Goal: Information Seeking & Learning: Learn about a topic

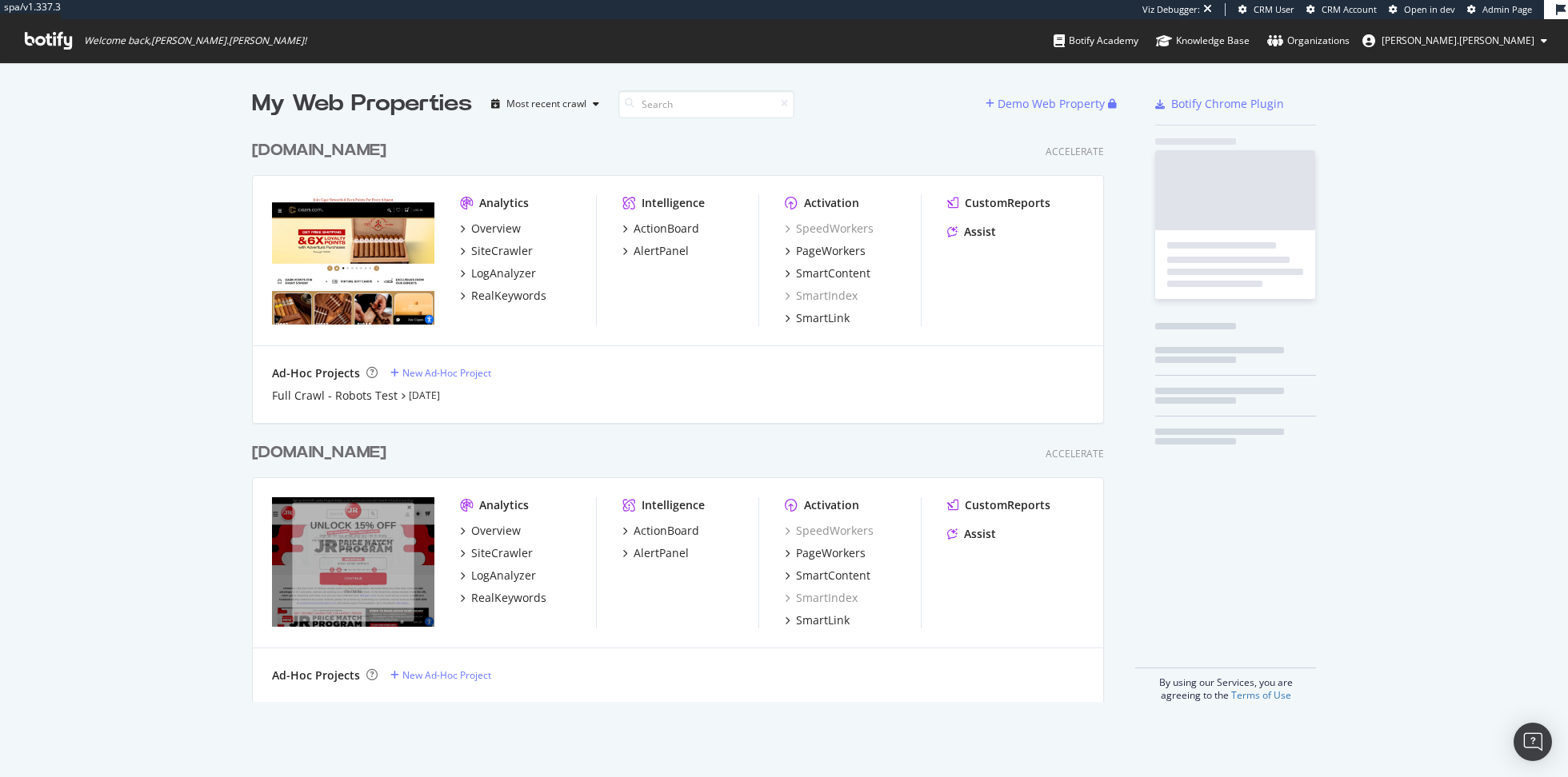
scroll to position [582, 864]
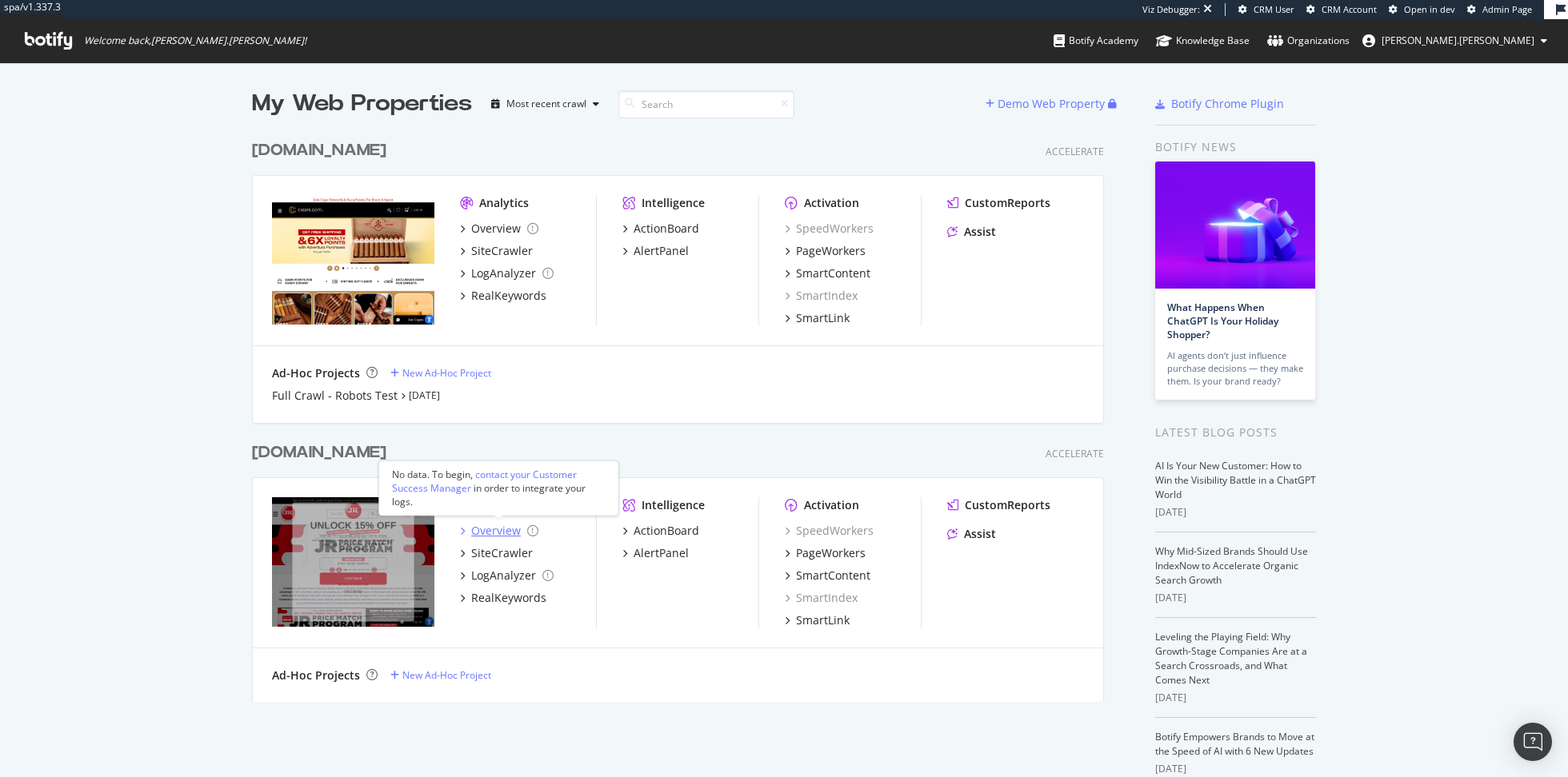
click at [490, 527] on div "Overview" at bounding box center [496, 530] width 49 height 16
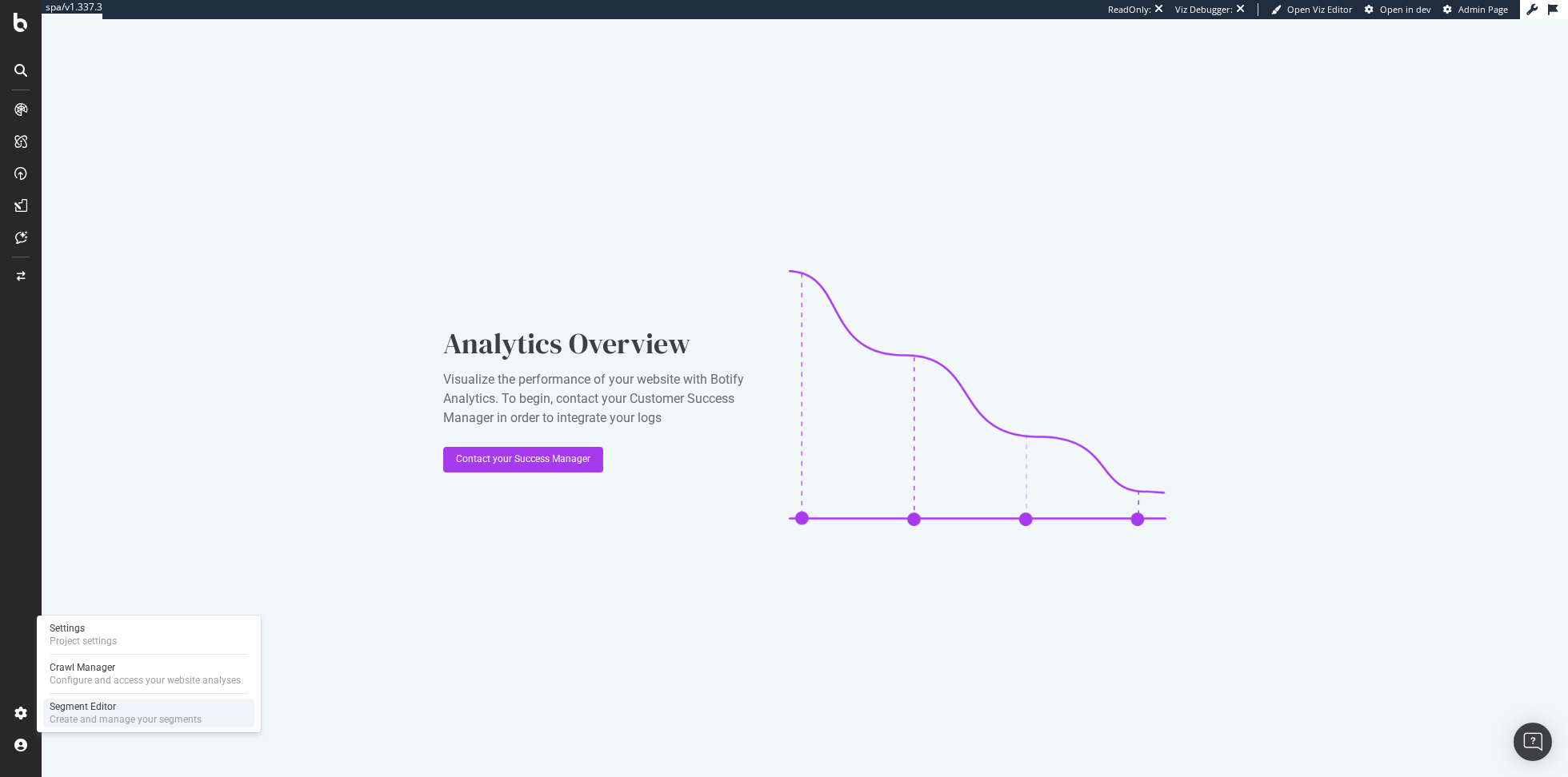
click at [65, 714] on div "Create and manage your segments" at bounding box center [125, 719] width 152 height 13
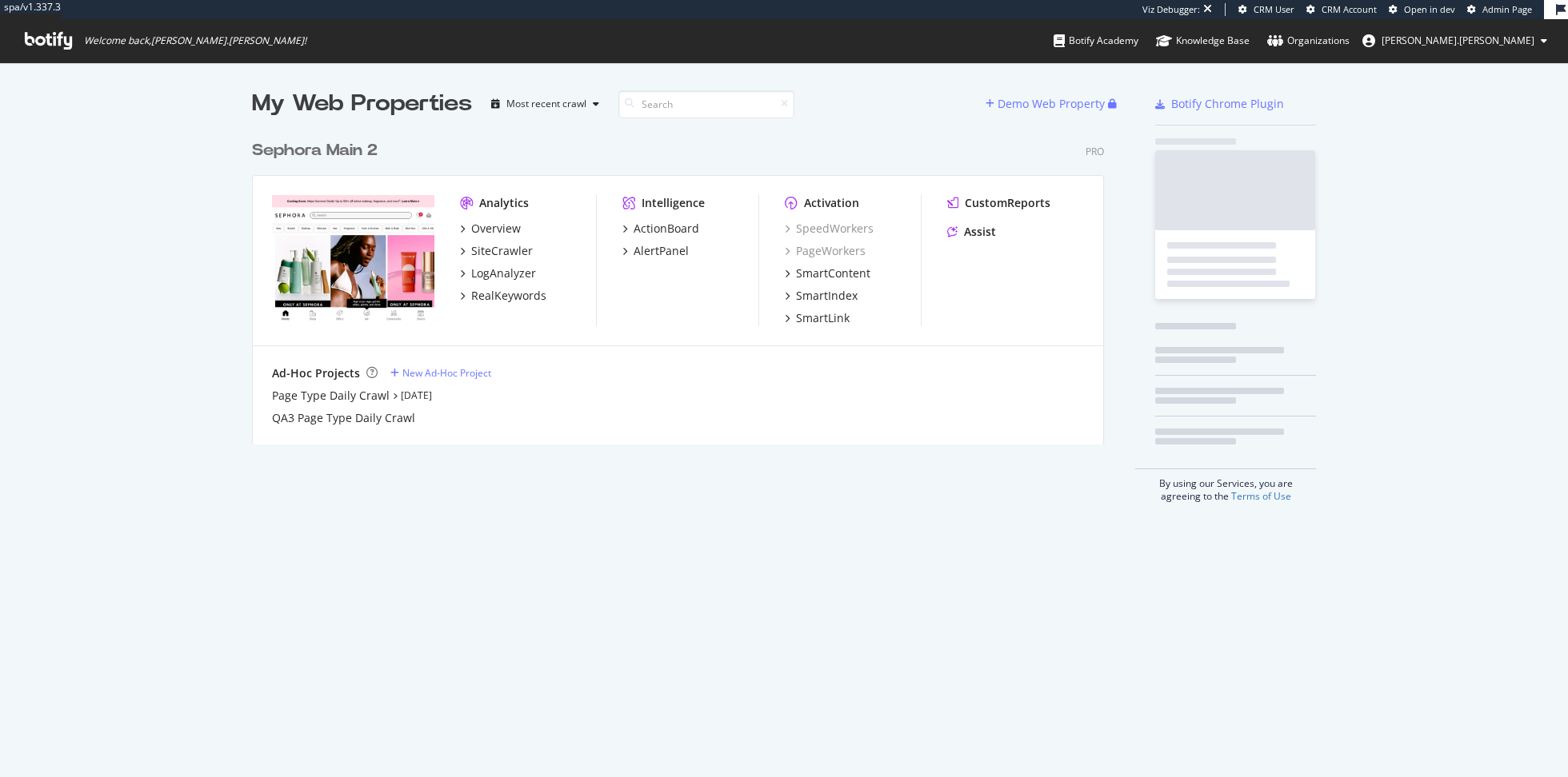
scroll to position [324, 864]
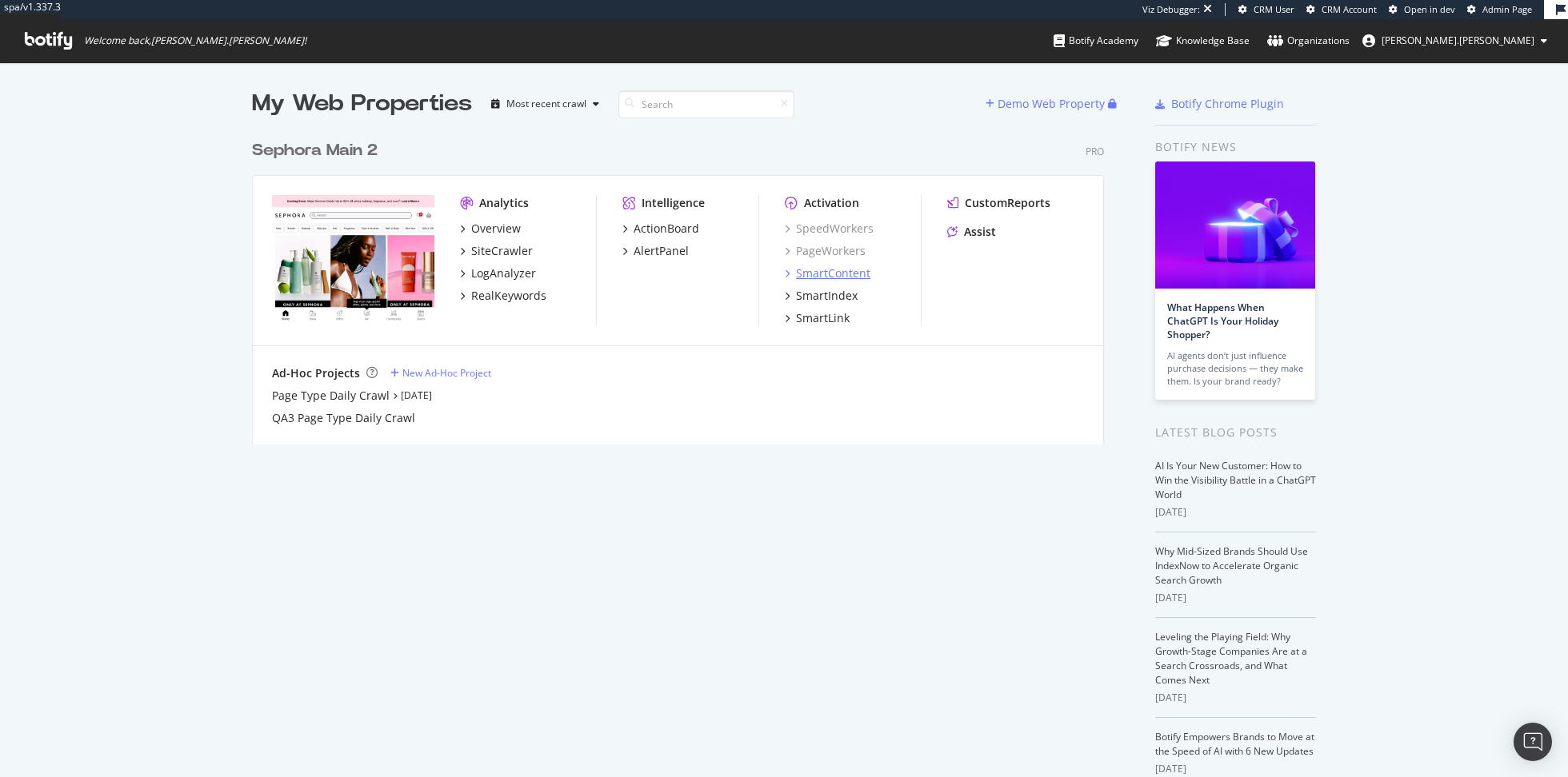
click at [818, 278] on div "SmartContent" at bounding box center [833, 272] width 74 height 16
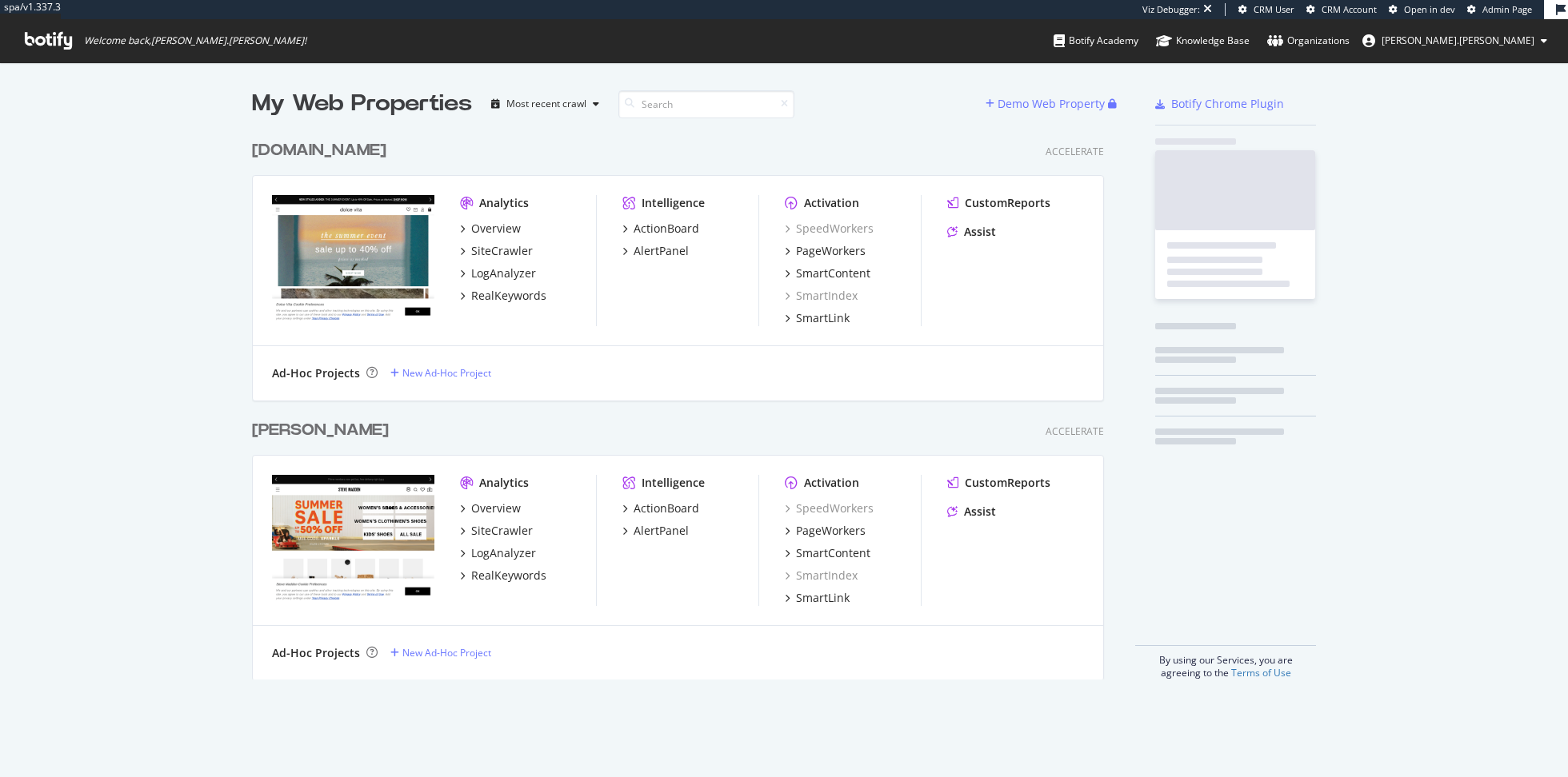
scroll to position [560, 864]
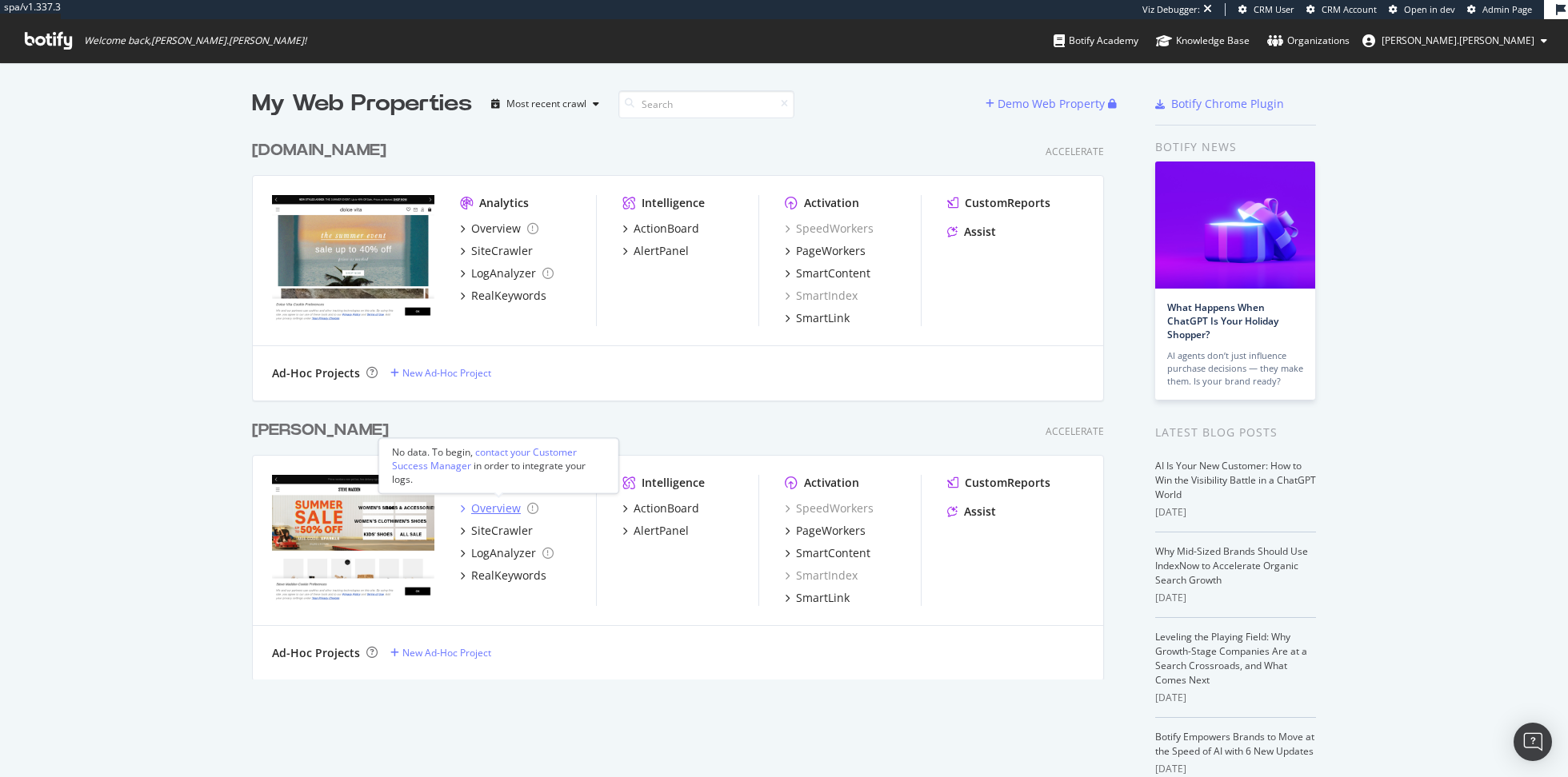
click at [487, 507] on div "Overview" at bounding box center [496, 508] width 49 height 16
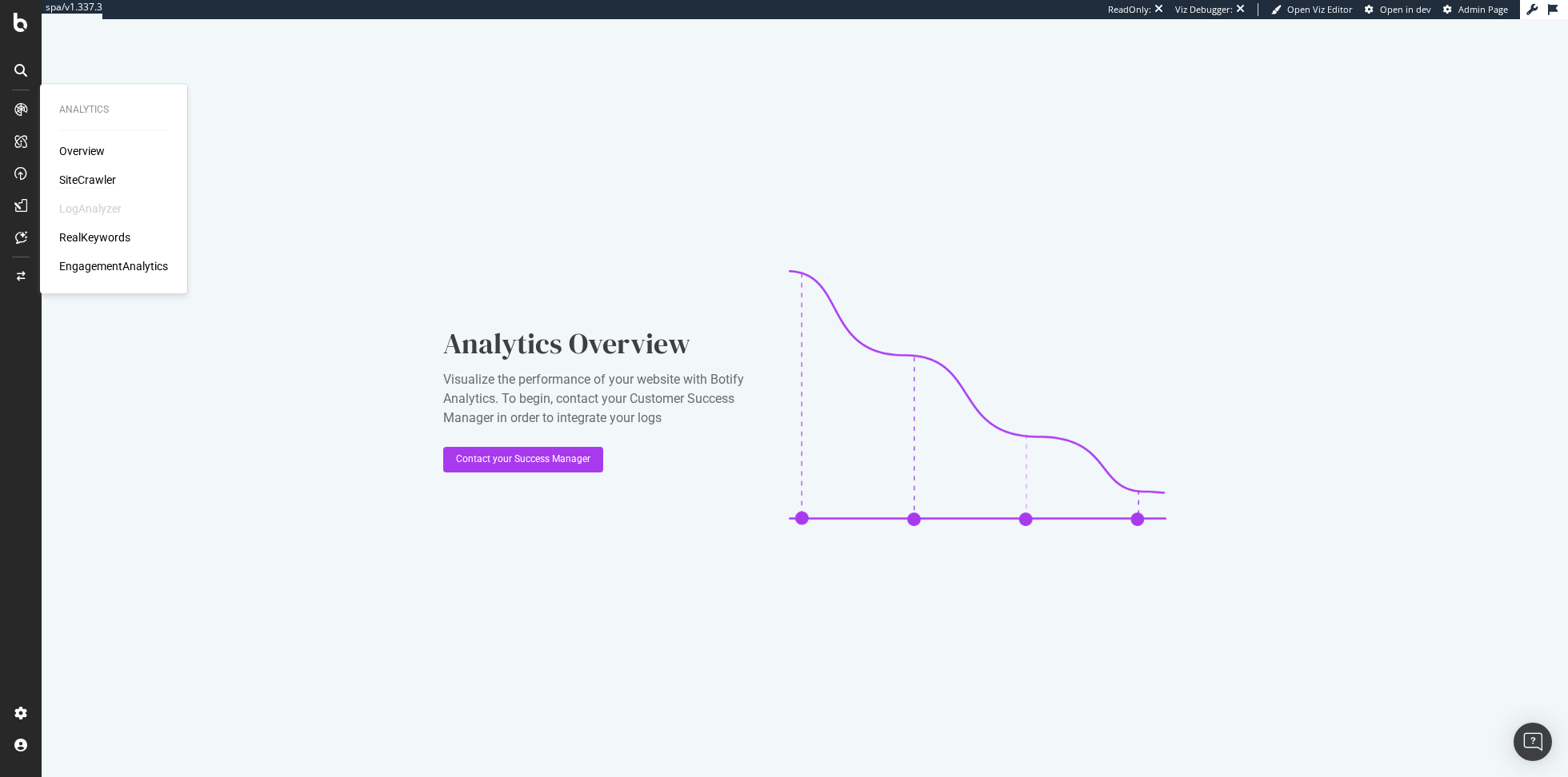
click at [79, 176] on div "SiteCrawler" at bounding box center [87, 179] width 57 height 16
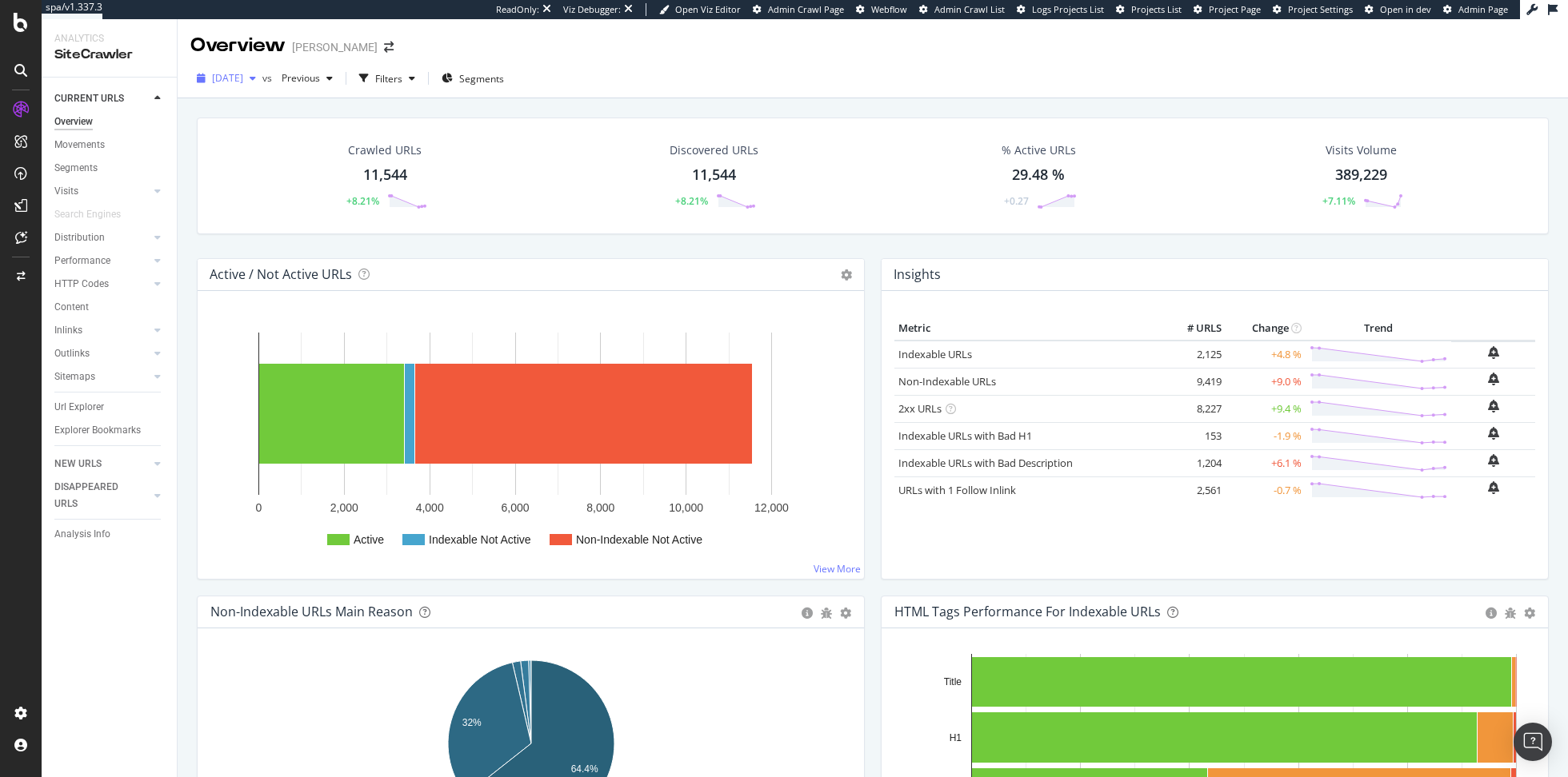
click at [235, 78] on span "2025 Aug. 3rd" at bounding box center [227, 77] width 31 height 14
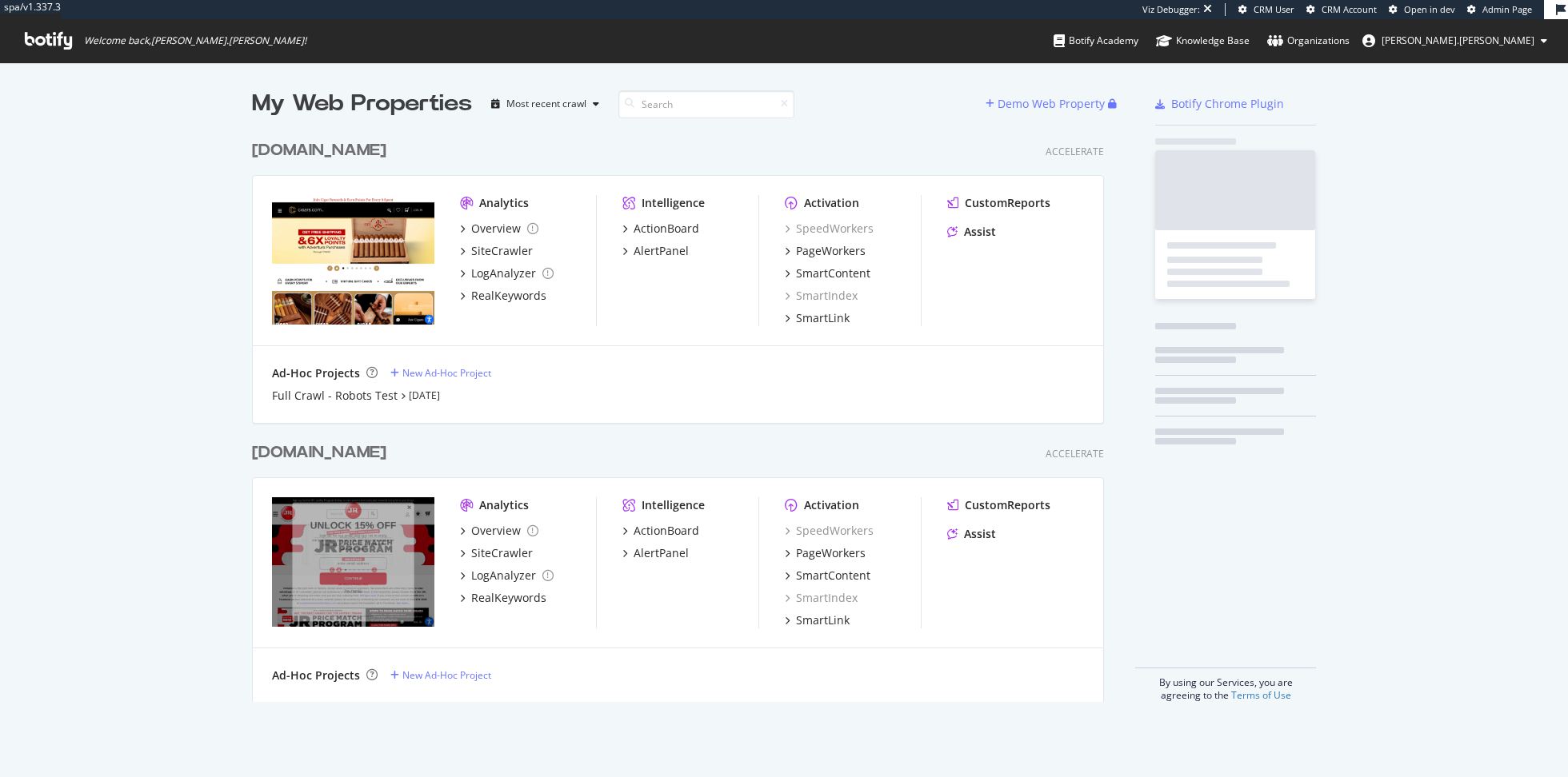
scroll to position [582, 864]
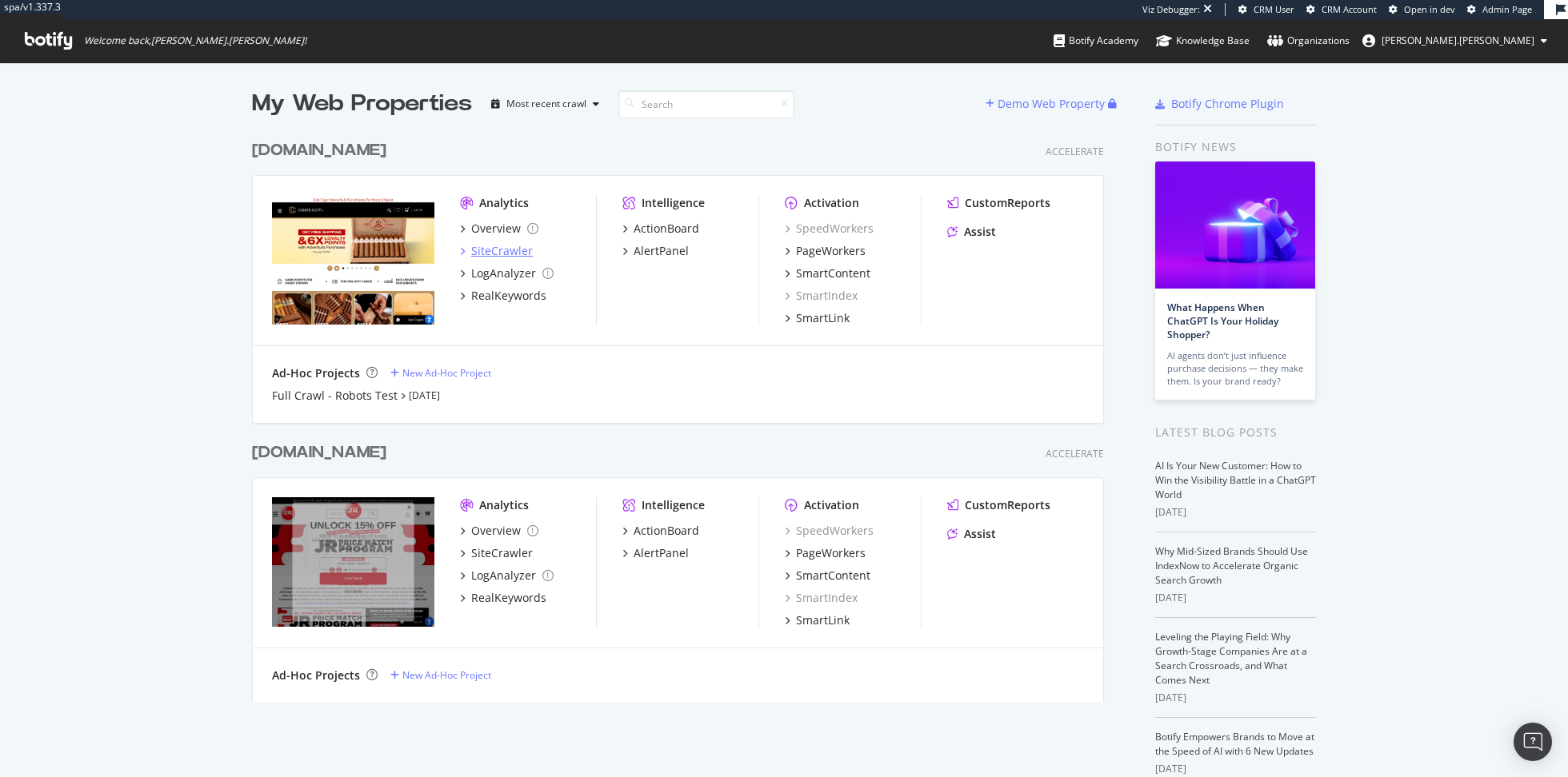
click at [489, 254] on div "SiteCrawler" at bounding box center [502, 250] width 62 height 16
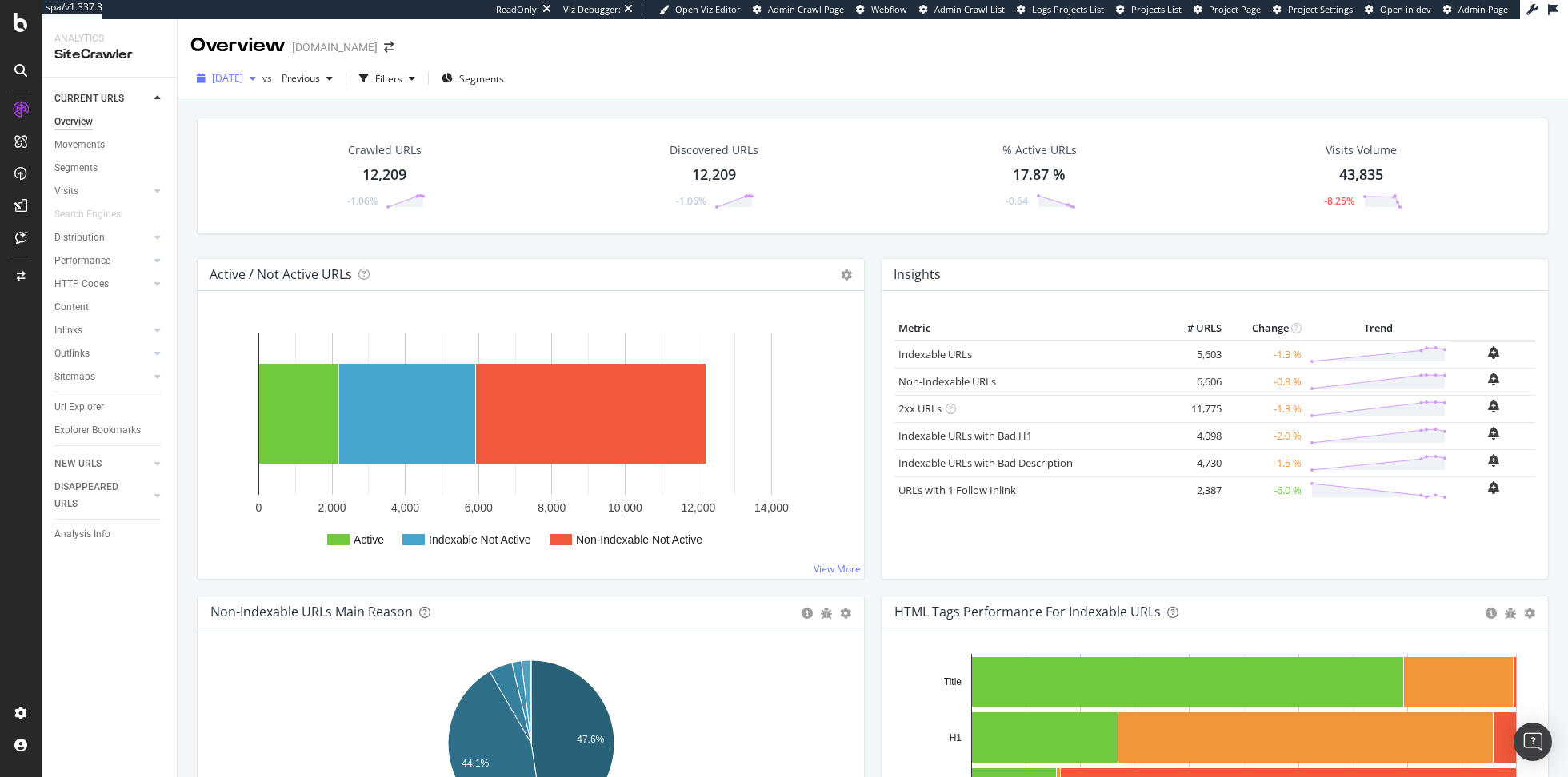
click at [243, 82] on span "[DATE]" at bounding box center [227, 77] width 31 height 14
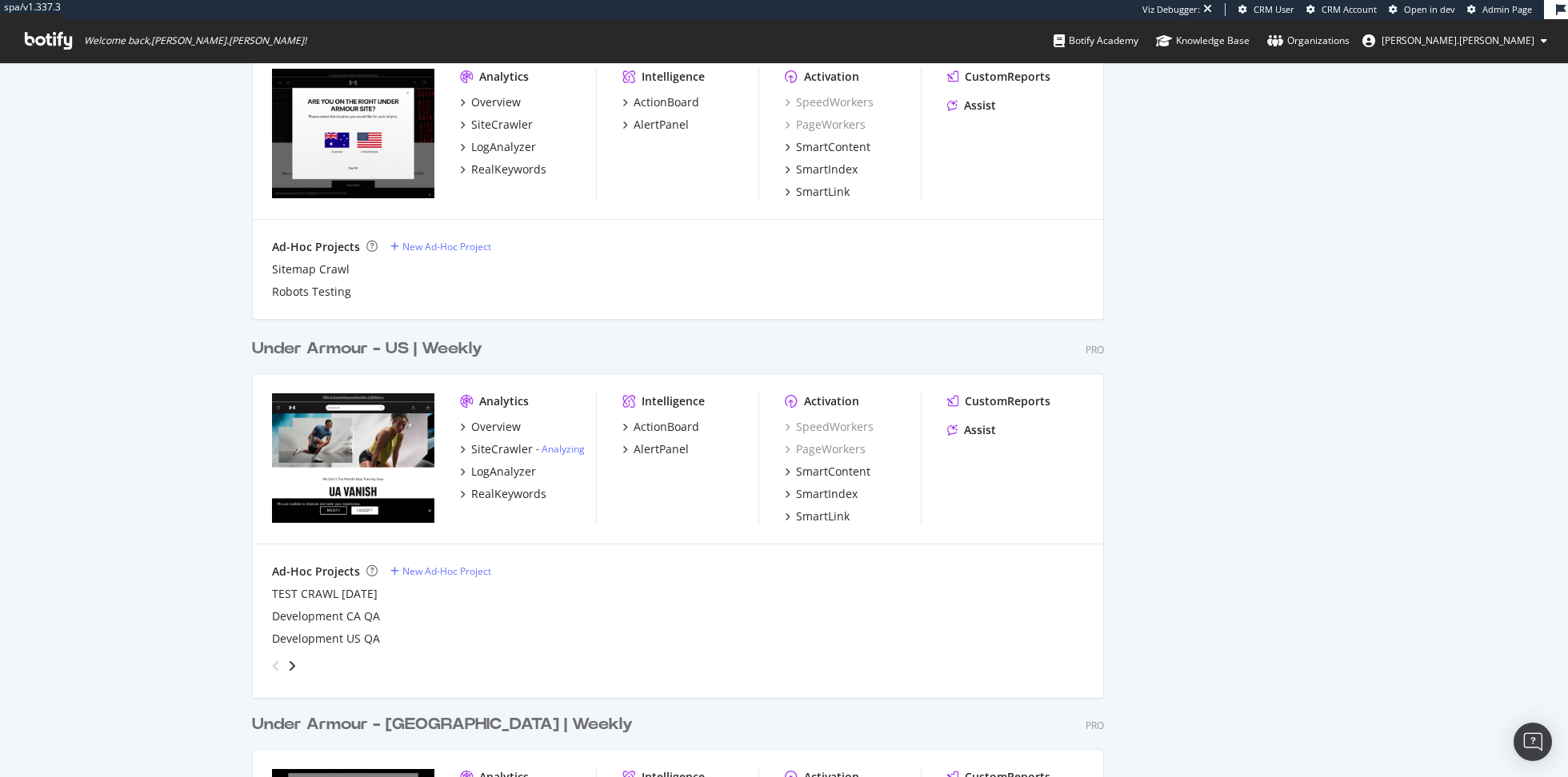
scroll to position [790, 0]
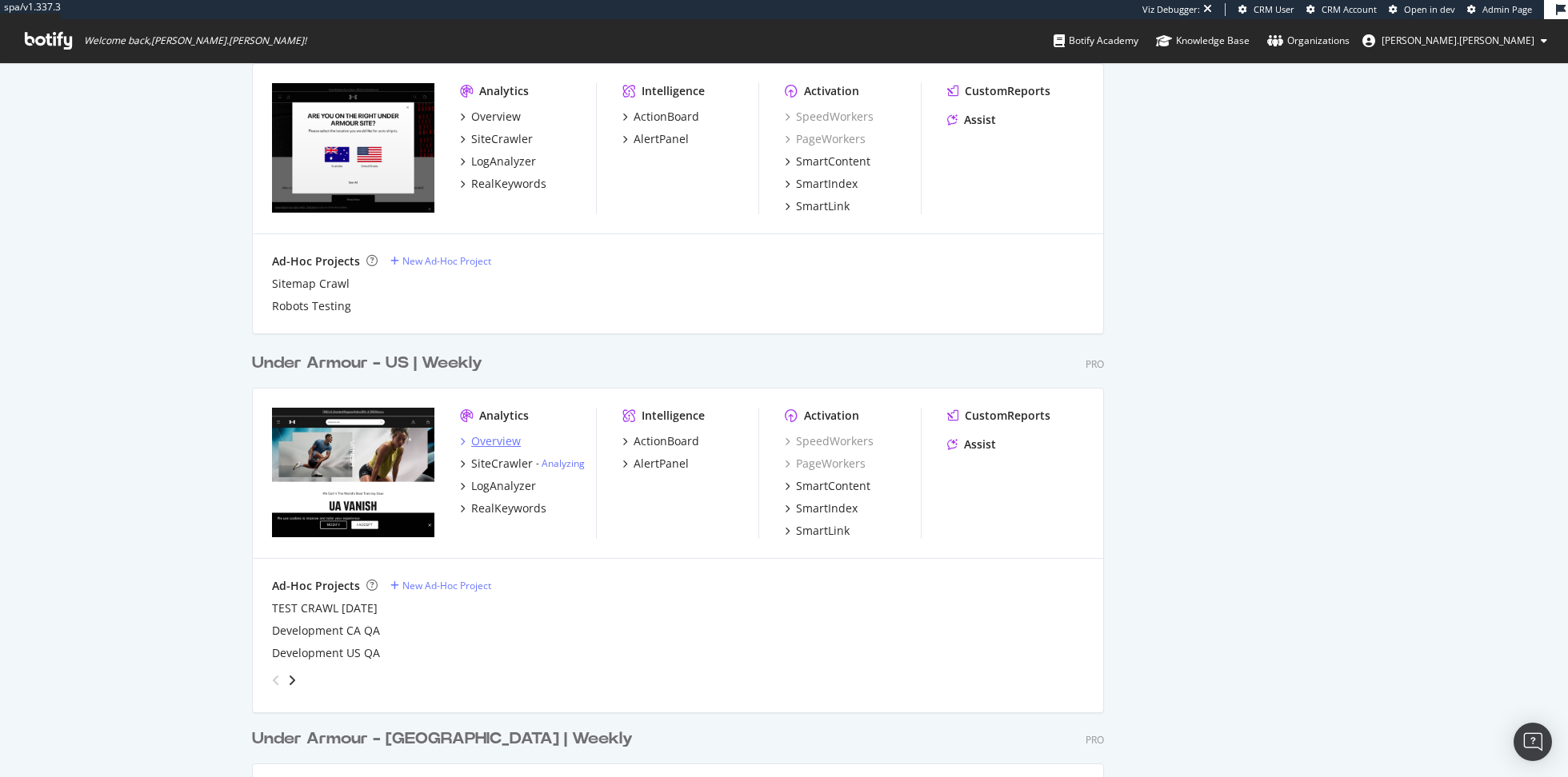
click at [509, 439] on div "Overview" at bounding box center [496, 440] width 49 height 16
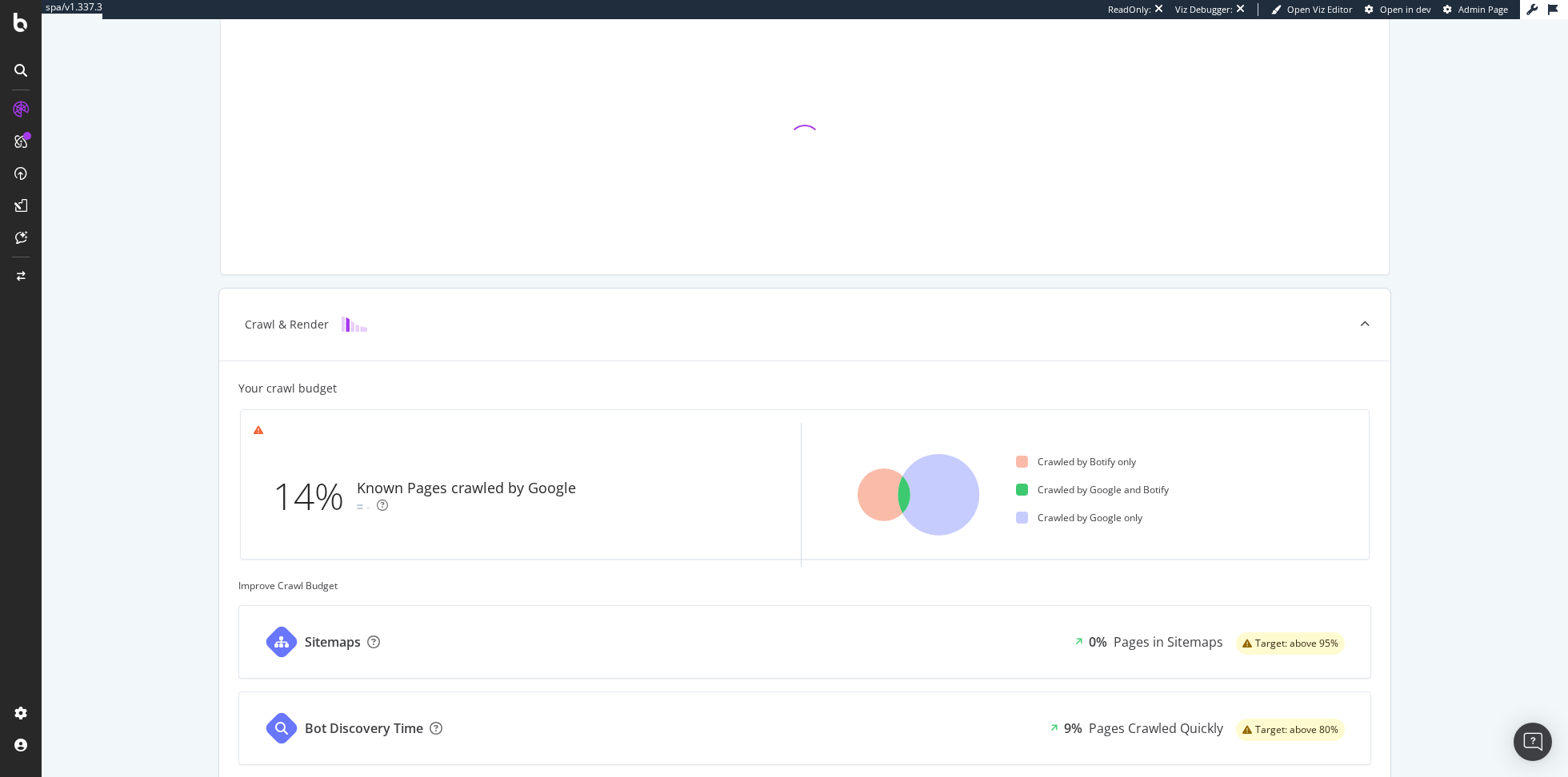
scroll to position [193, 0]
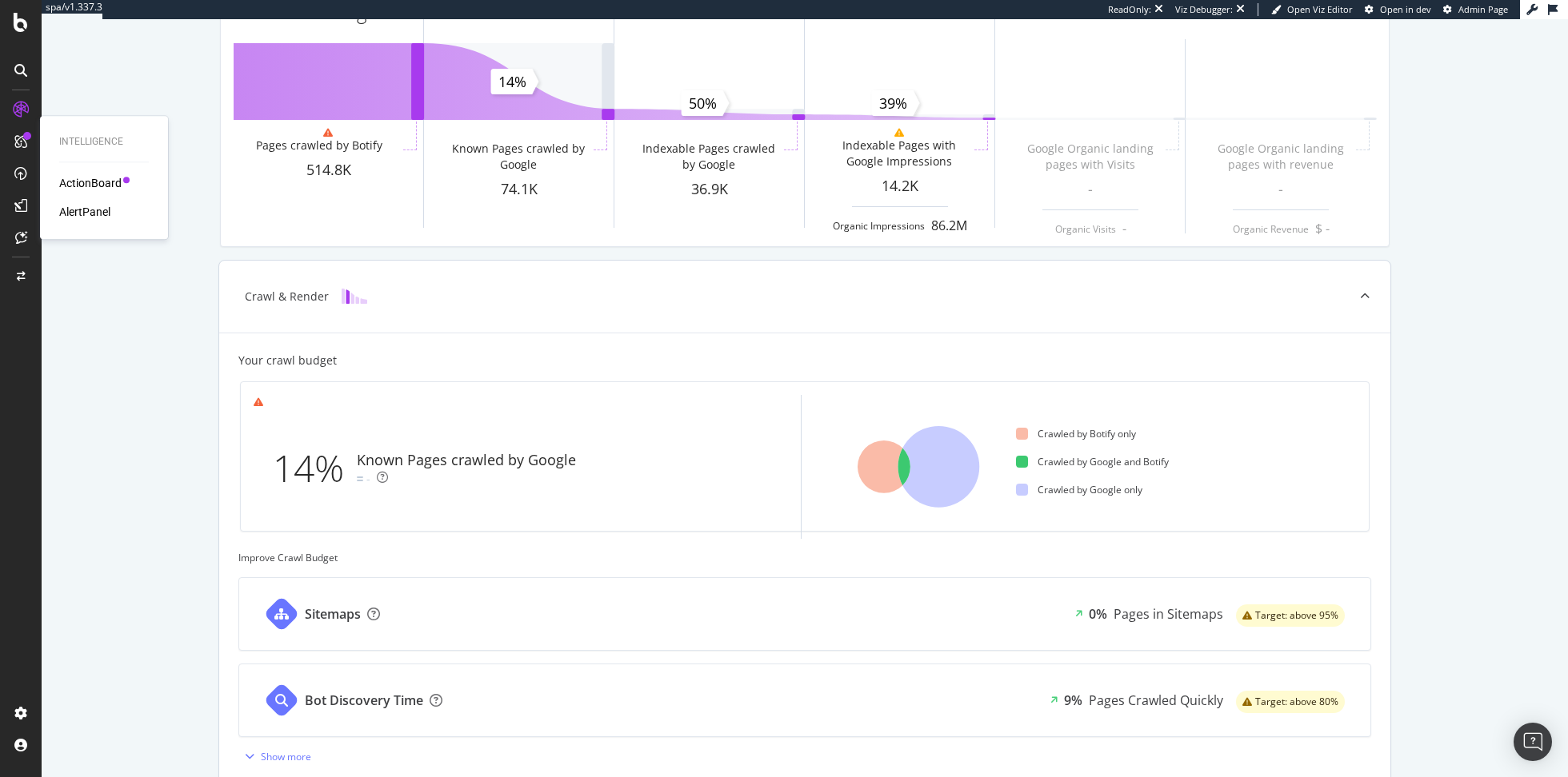
click at [30, 137] on div at bounding box center [27, 136] width 8 height 8
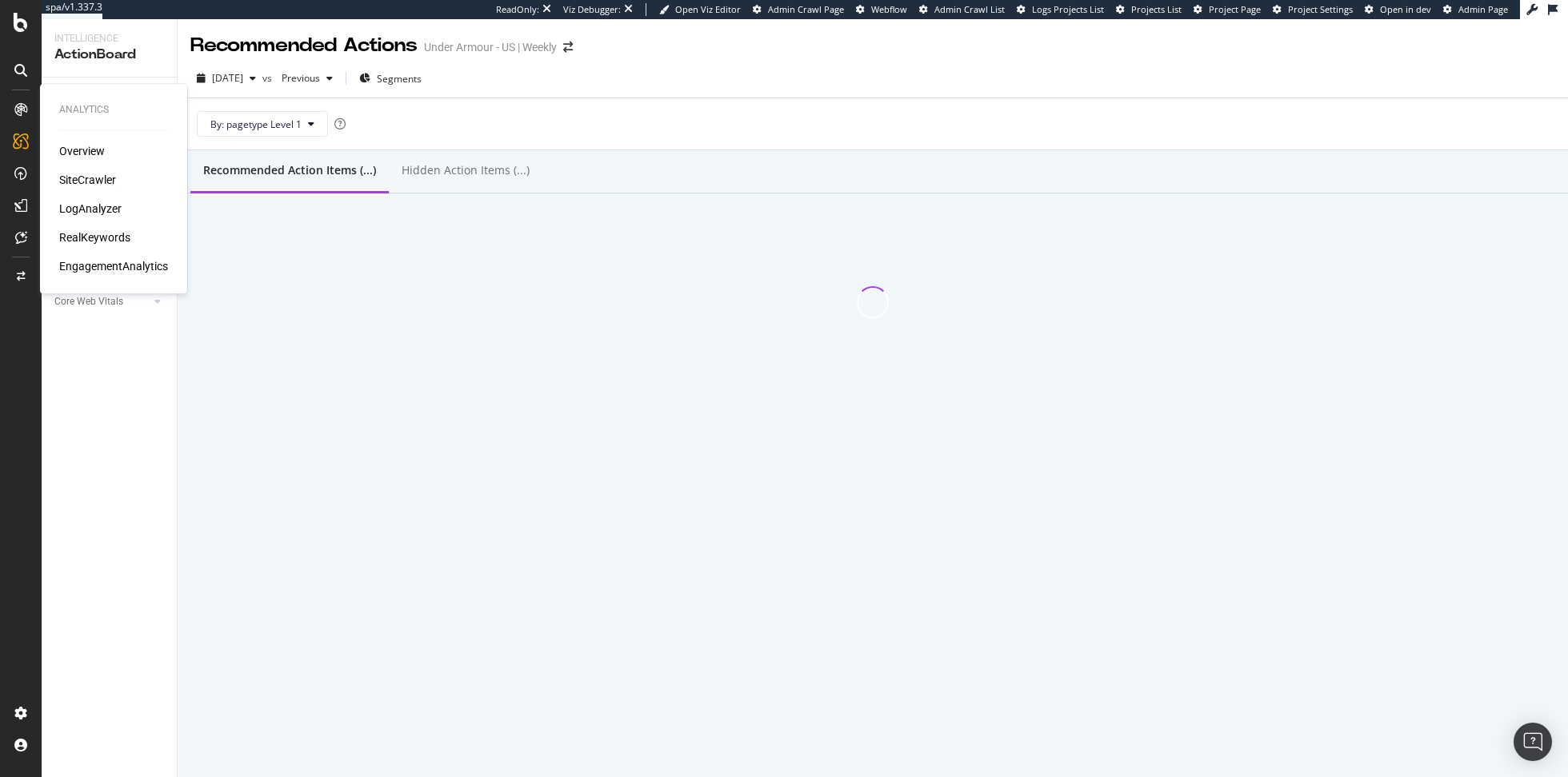
click at [91, 180] on div "SiteCrawler" at bounding box center [87, 179] width 57 height 16
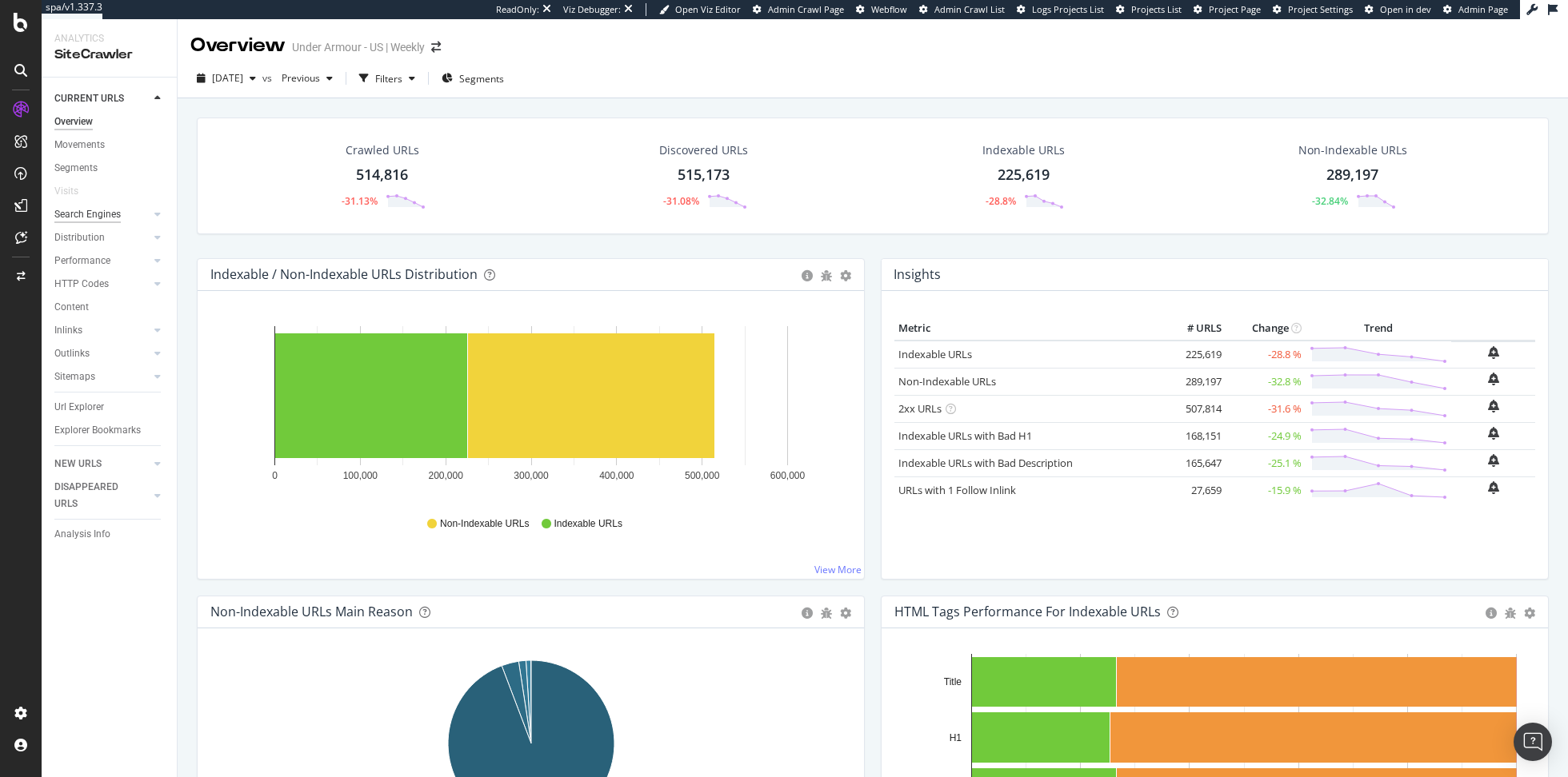
click at [98, 216] on div "Search Engines" at bounding box center [87, 215] width 67 height 16
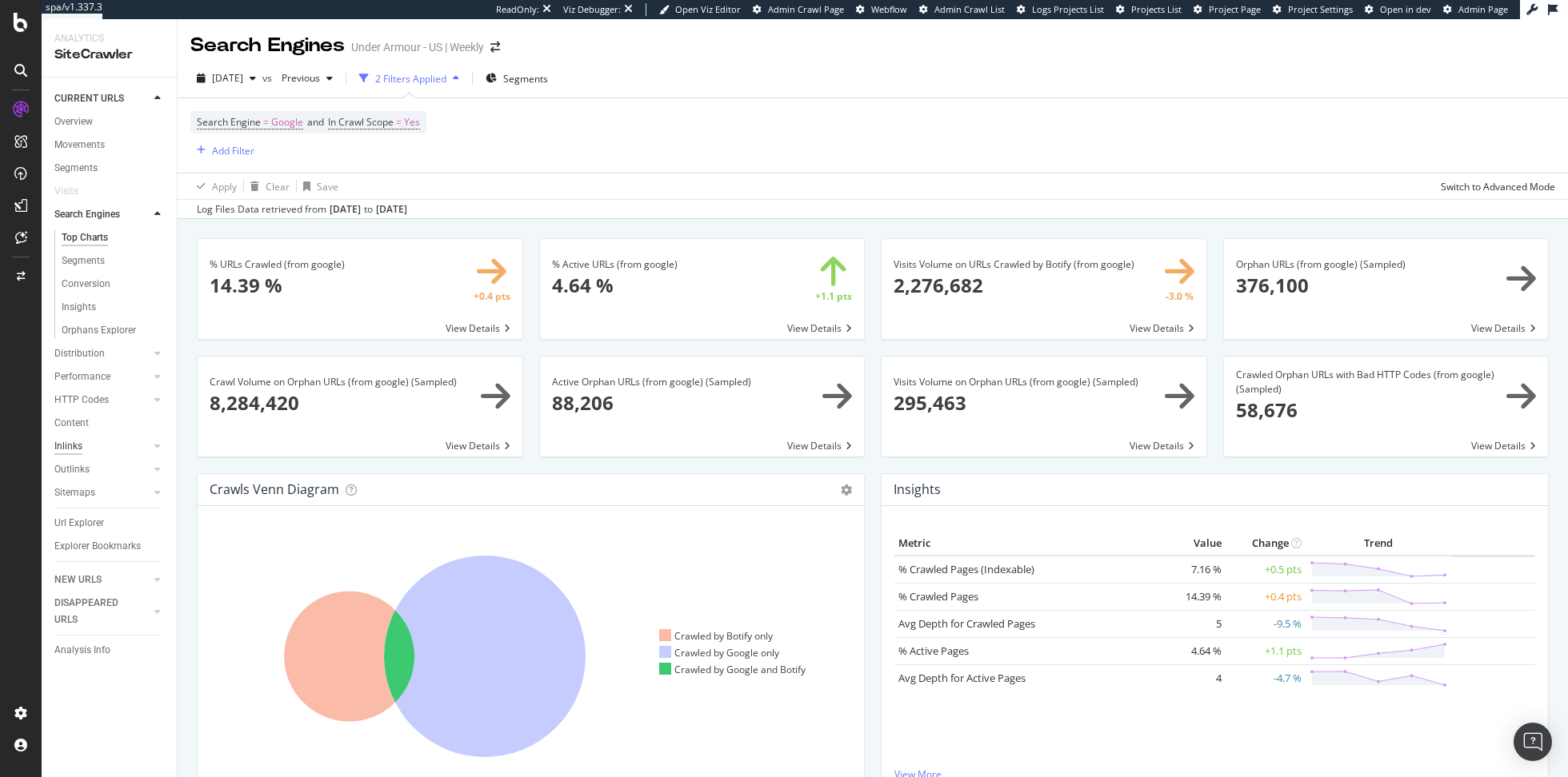
click at [62, 442] on div "Inlinks" at bounding box center [68, 446] width 28 height 16
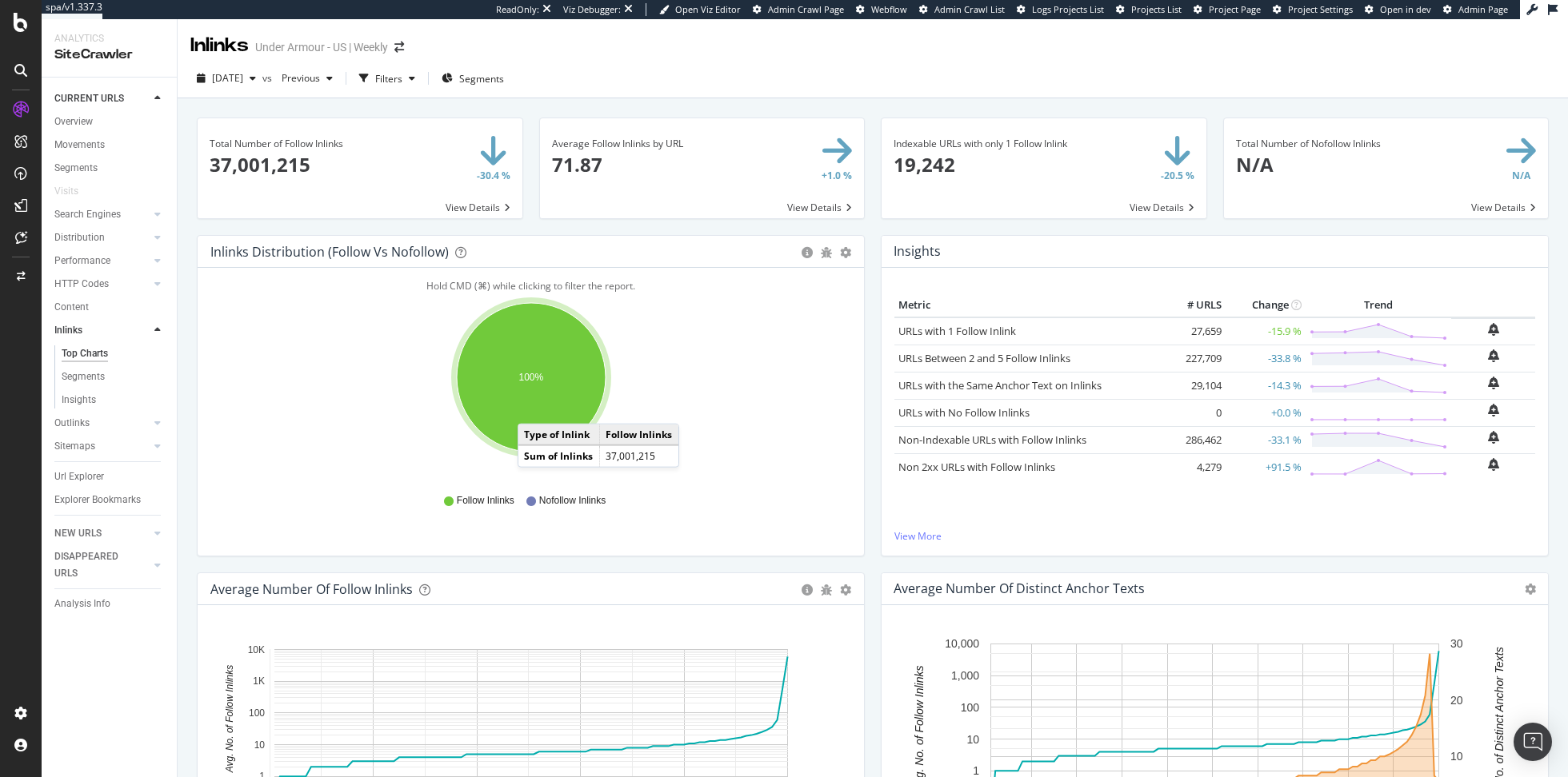
click at [1152, 202] on span at bounding box center [1043, 168] width 324 height 100
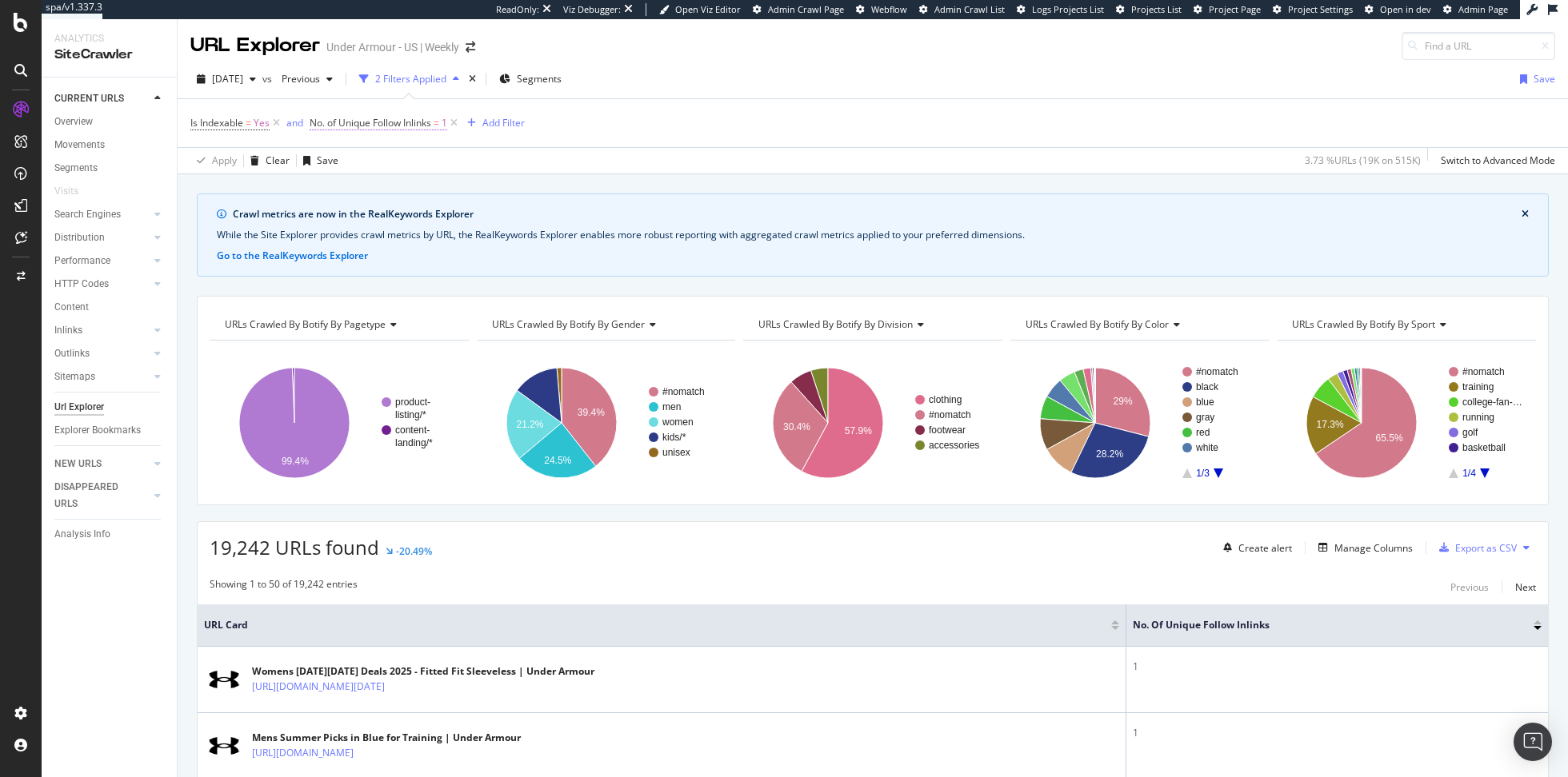
click at [412, 125] on span "No. of Unique Follow Inlinks" at bounding box center [371, 123] width 122 height 14
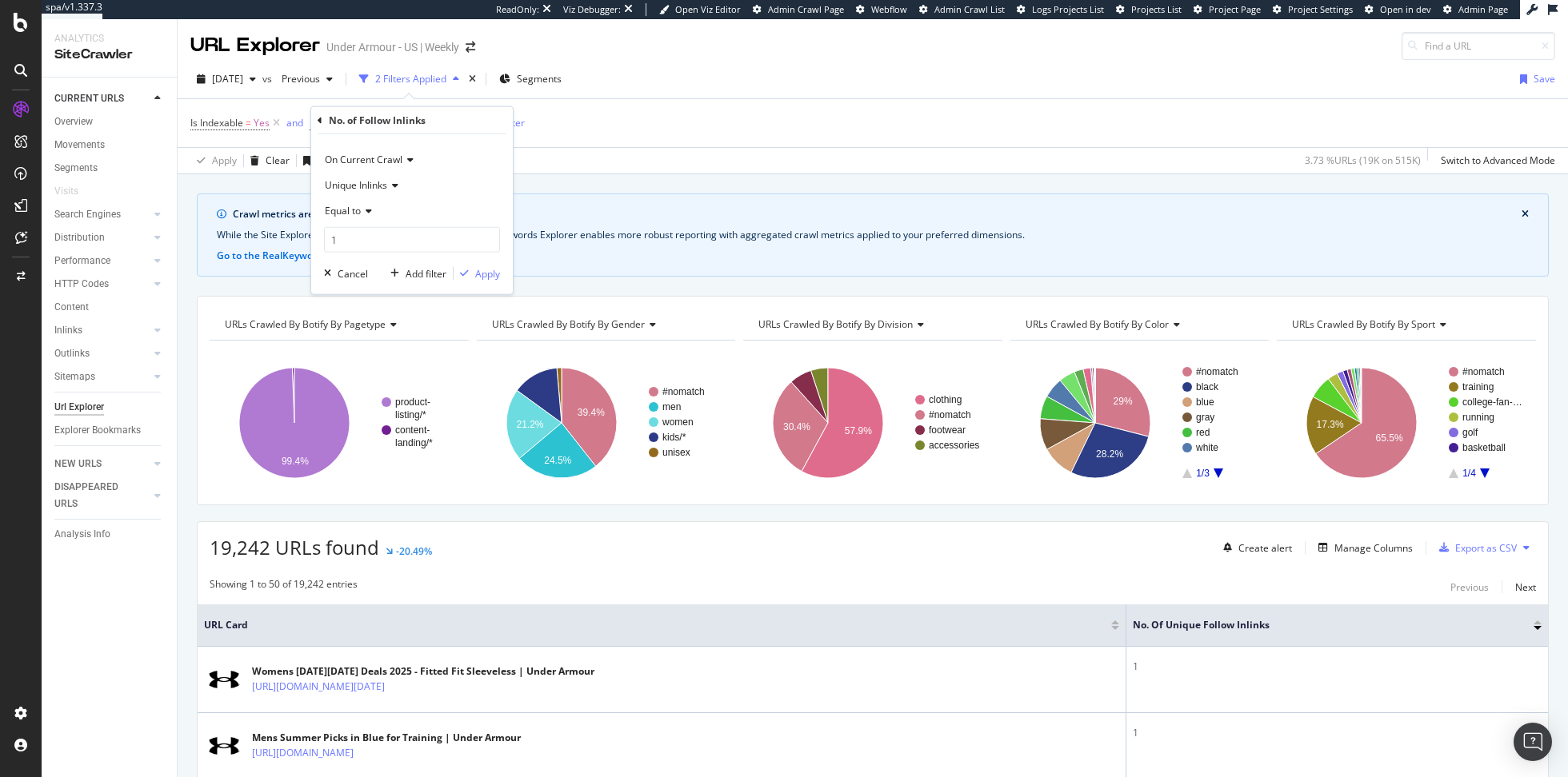
click at [357, 208] on span "Equal to" at bounding box center [343, 211] width 36 height 14
click at [387, 314] on div "Less than or equal to" at bounding box center [413, 305] width 171 height 21
click at [484, 276] on div "Apply" at bounding box center [488, 272] width 25 height 14
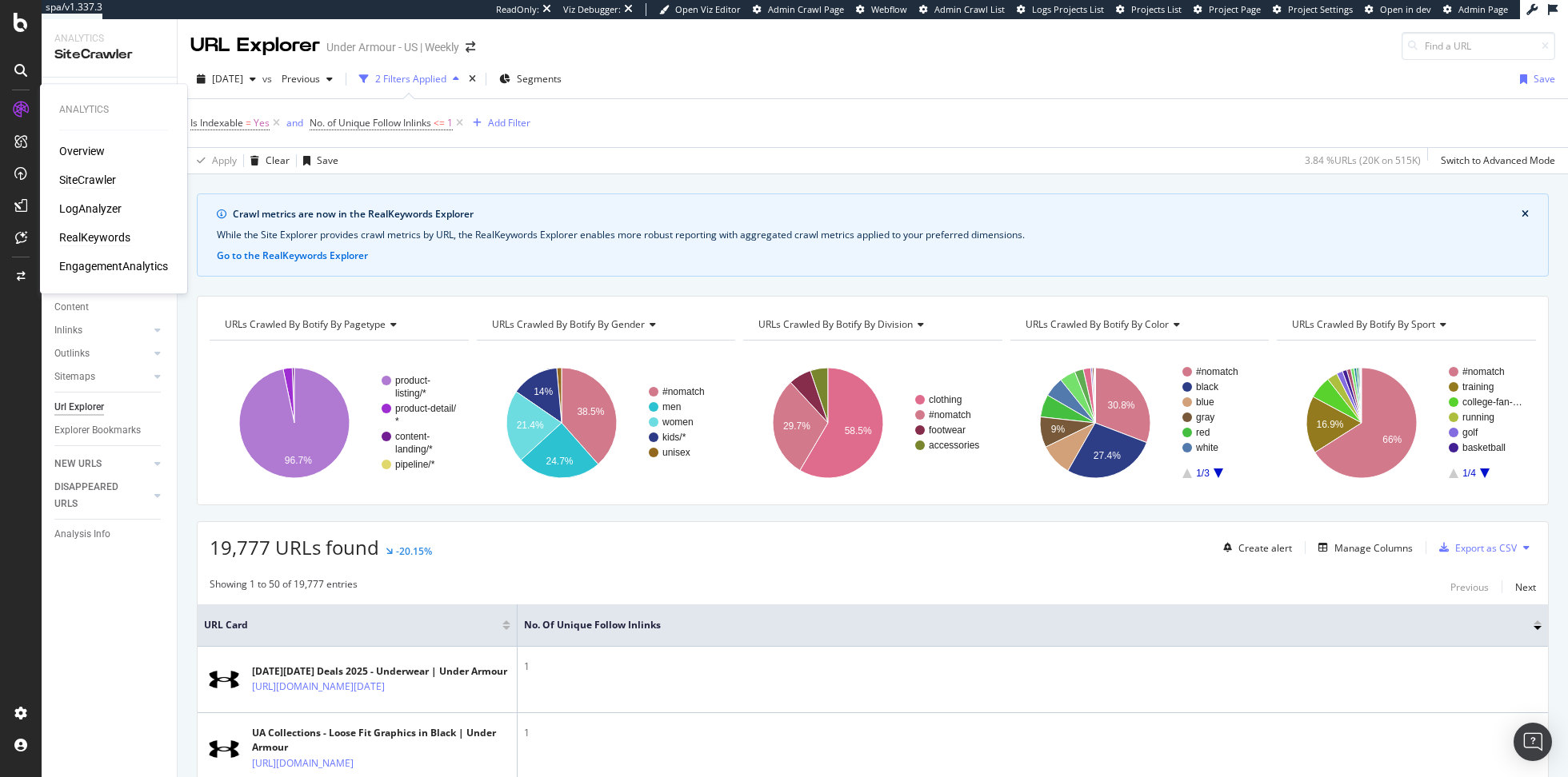
click at [78, 243] on div "RealKeywords" at bounding box center [95, 237] width 71 height 16
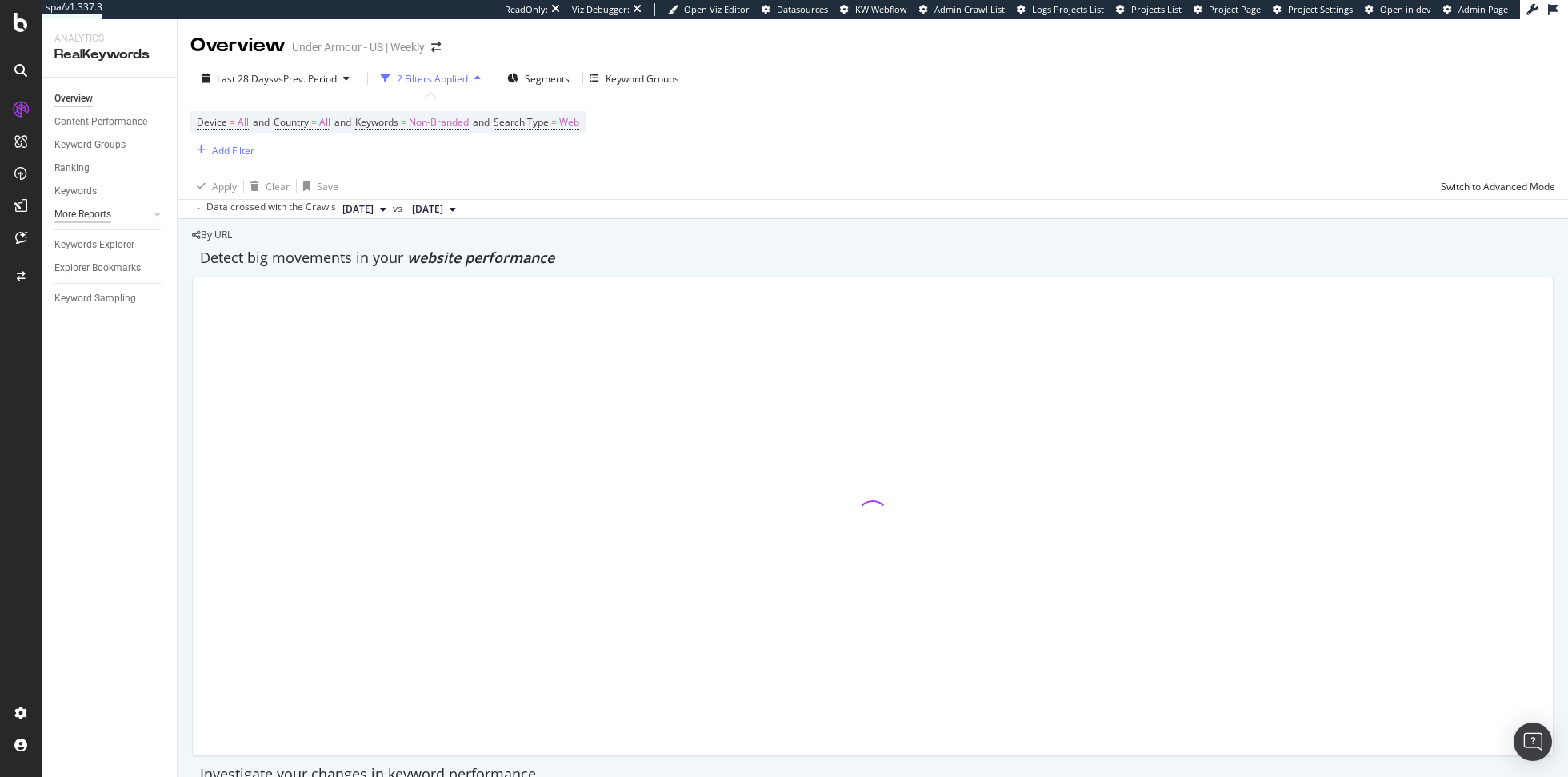
click at [88, 213] on div "More Reports" at bounding box center [82, 215] width 57 height 16
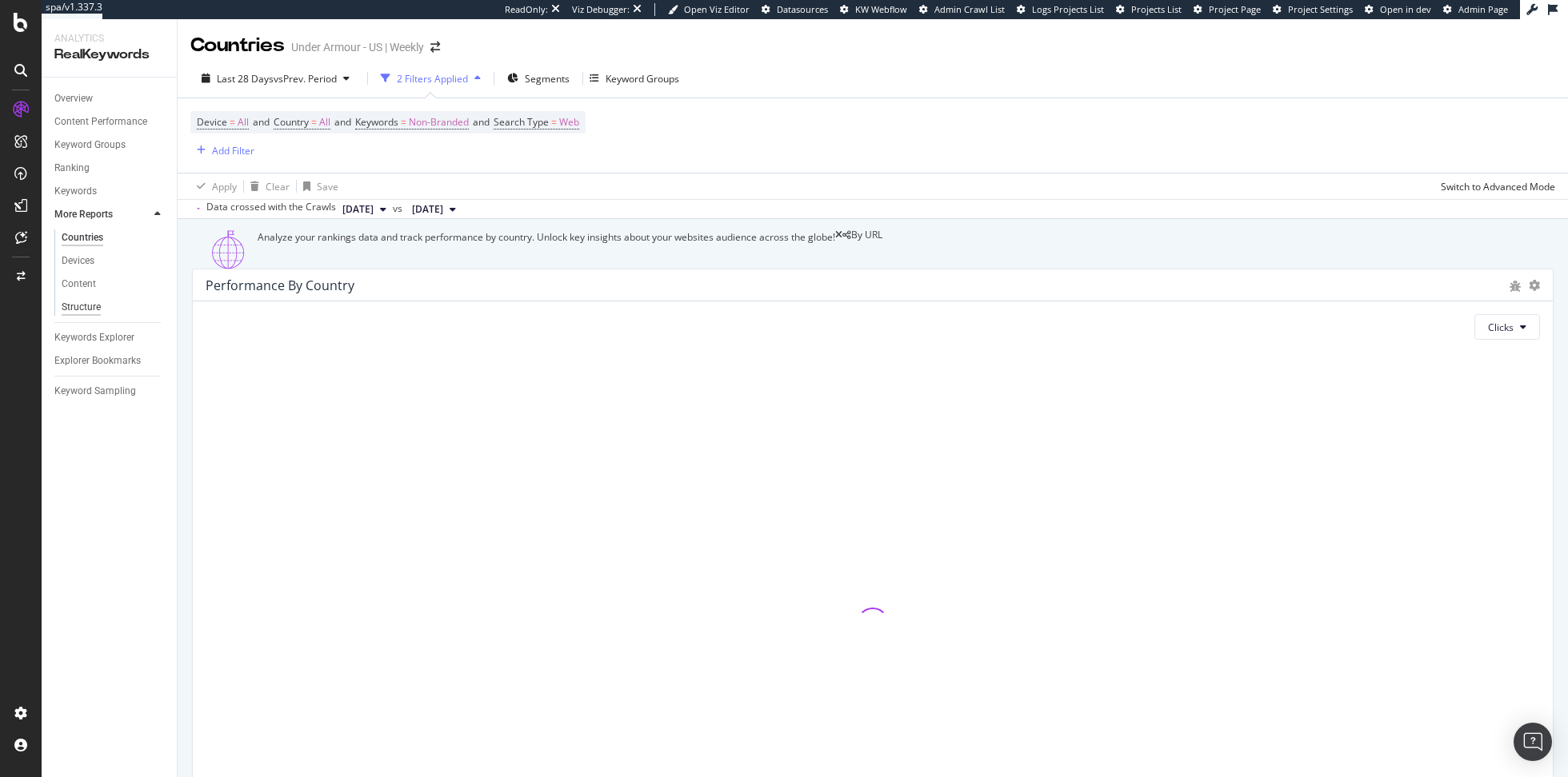
click at [77, 304] on div "Structure" at bounding box center [82, 307] width 40 height 16
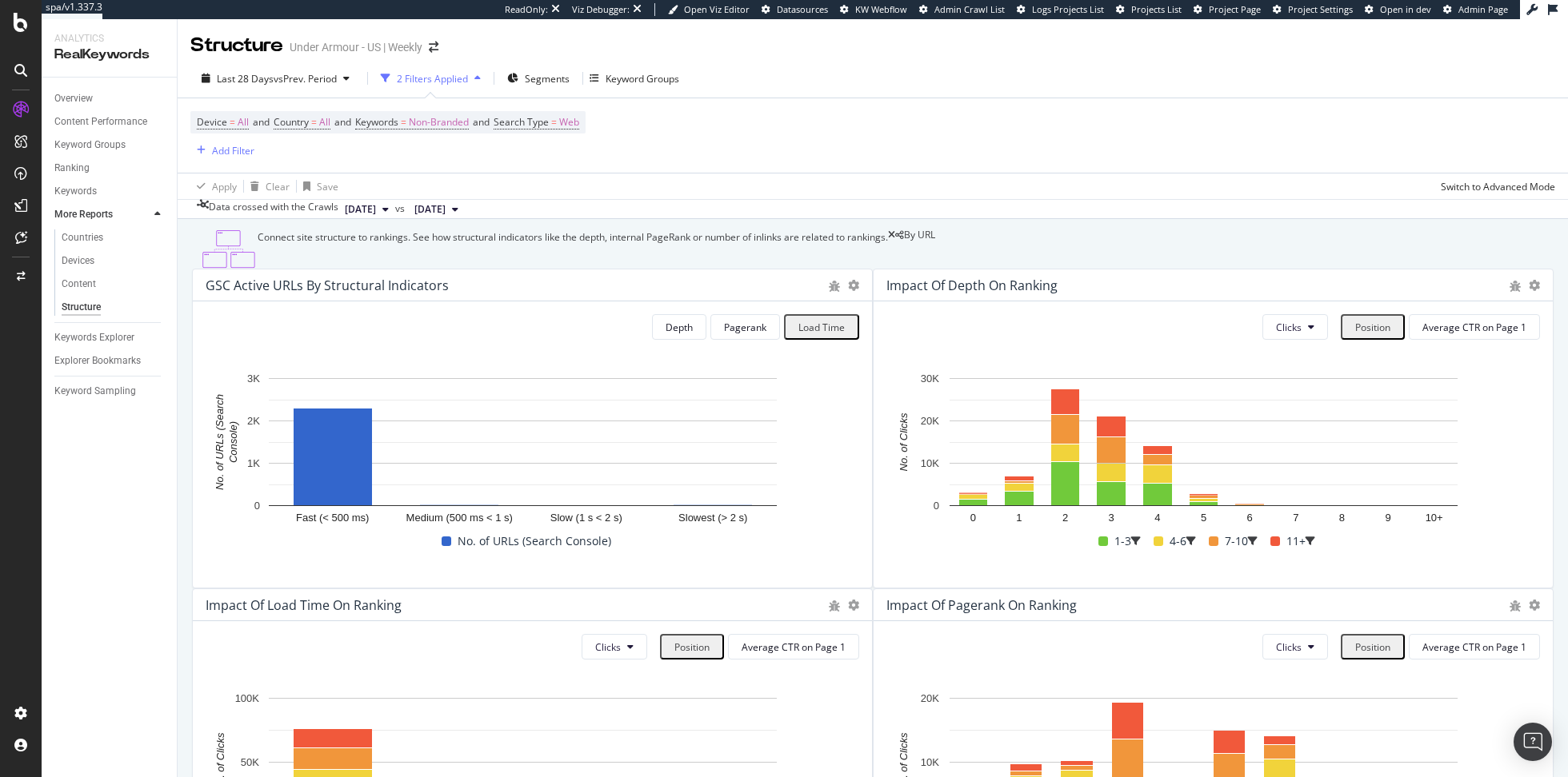
scroll to position [1, 0]
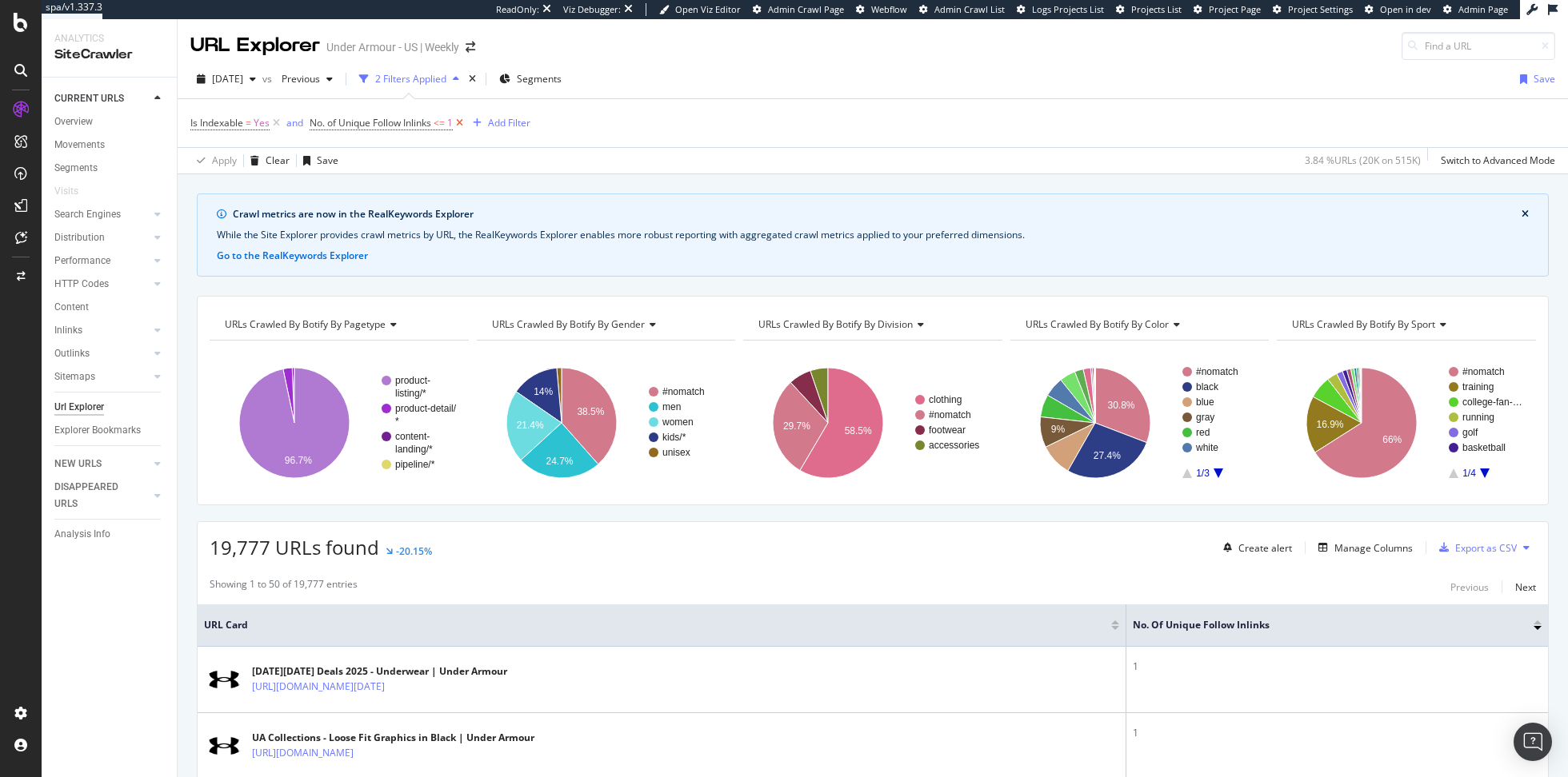
click at [466, 123] on icon at bounding box center [460, 123] width 14 height 16
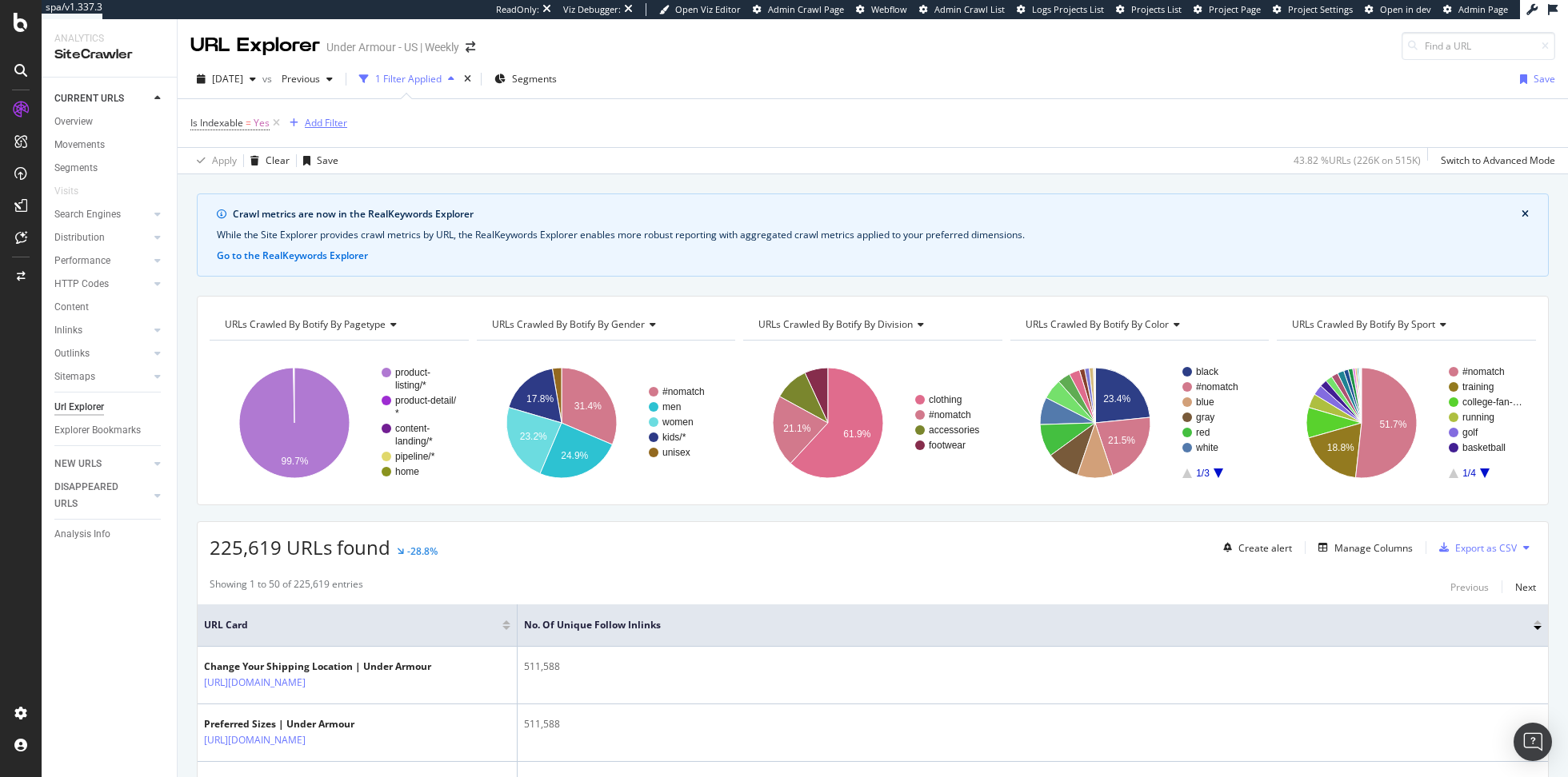
click at [310, 125] on div "Add Filter" at bounding box center [325, 123] width 42 height 14
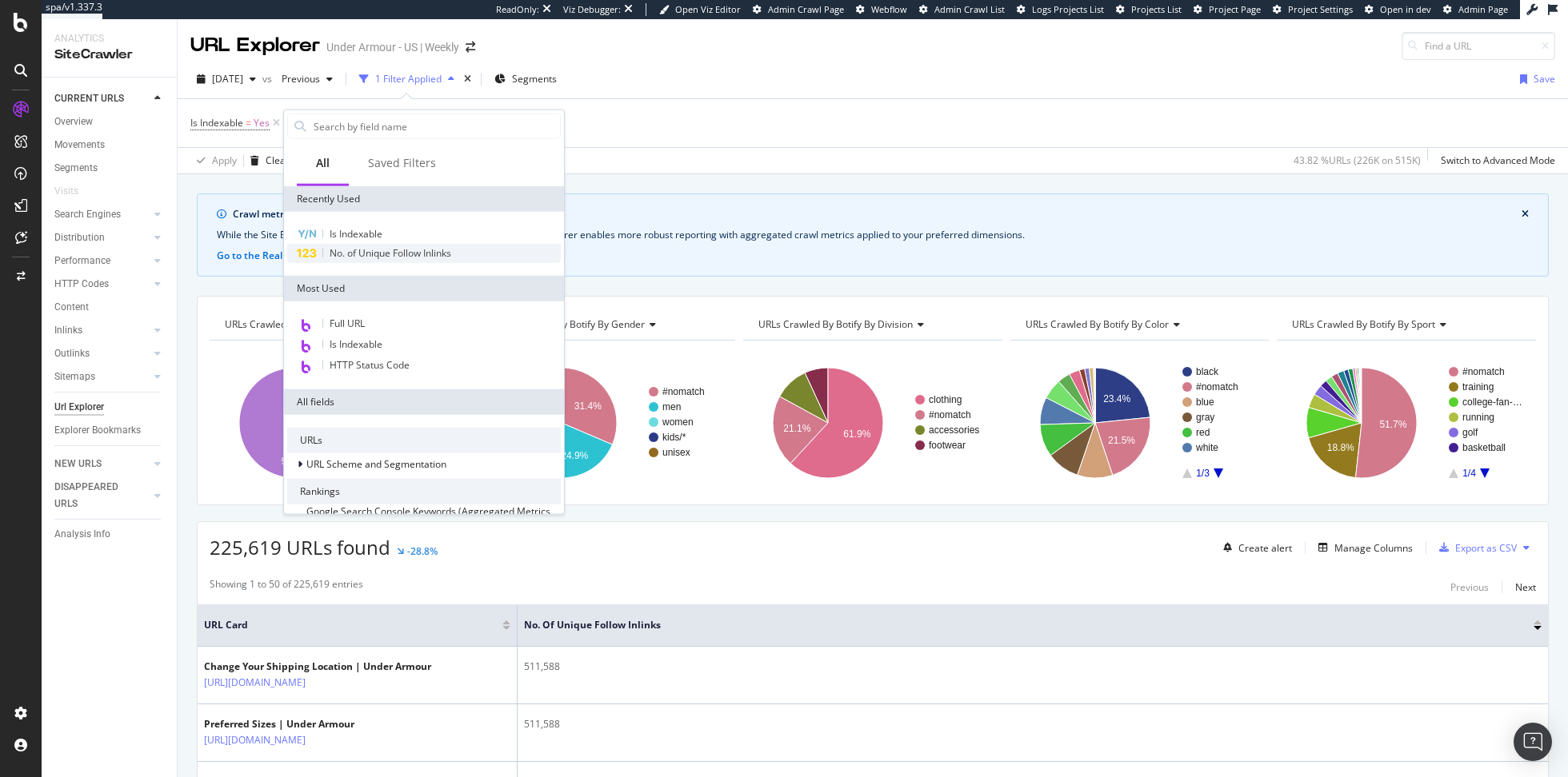
click at [386, 254] on span "No. of Unique Follow Inlinks" at bounding box center [390, 253] width 122 height 14
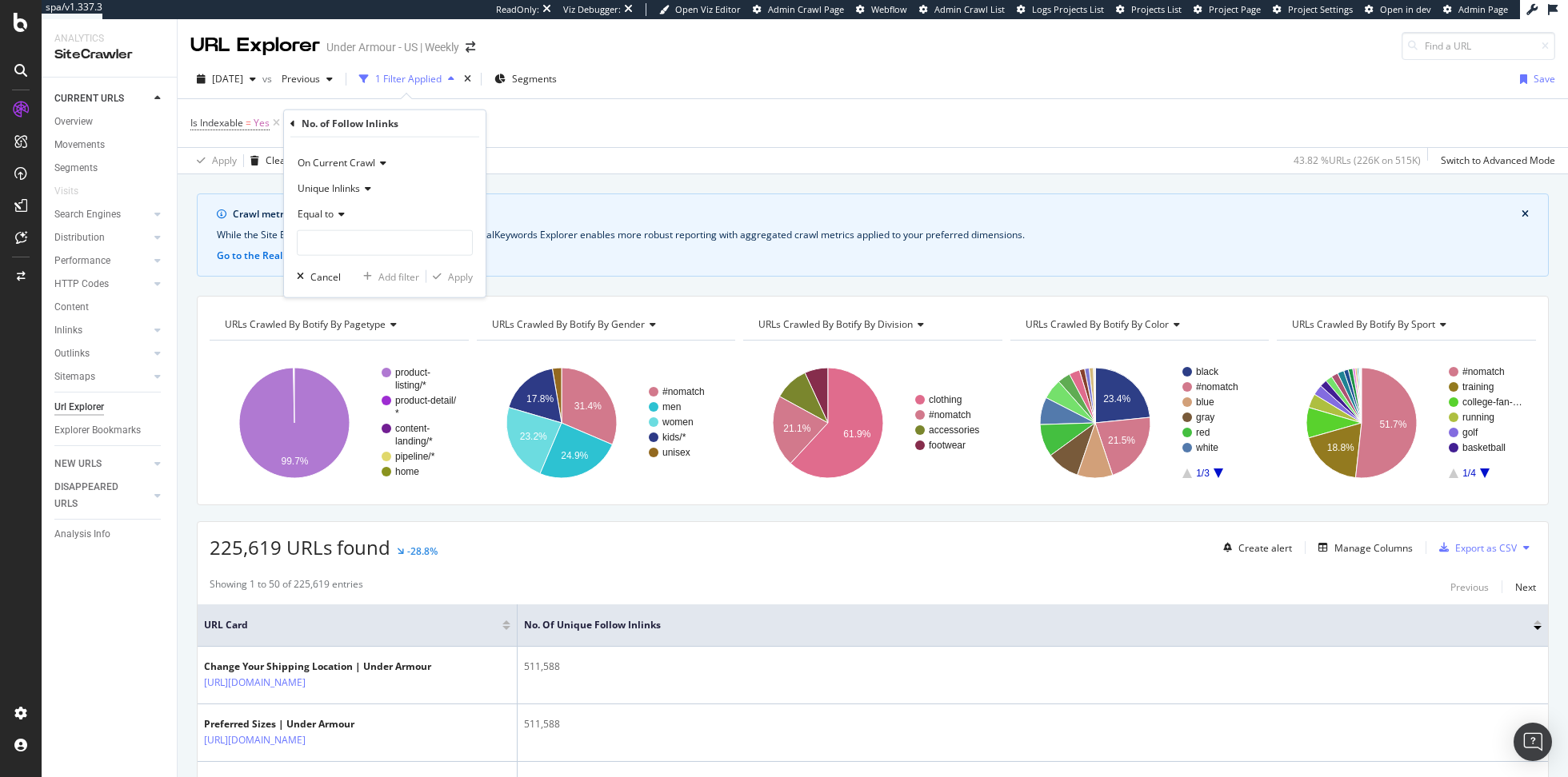
click at [333, 204] on div "Equal to" at bounding box center [385, 214] width 176 height 26
click at [337, 308] on span "Less than or equal to" at bounding box center [351, 309] width 93 height 14
click at [352, 239] on input "number" at bounding box center [385, 243] width 176 height 26
type input "1"
click at [446, 277] on div "button" at bounding box center [437, 277] width 21 height 10
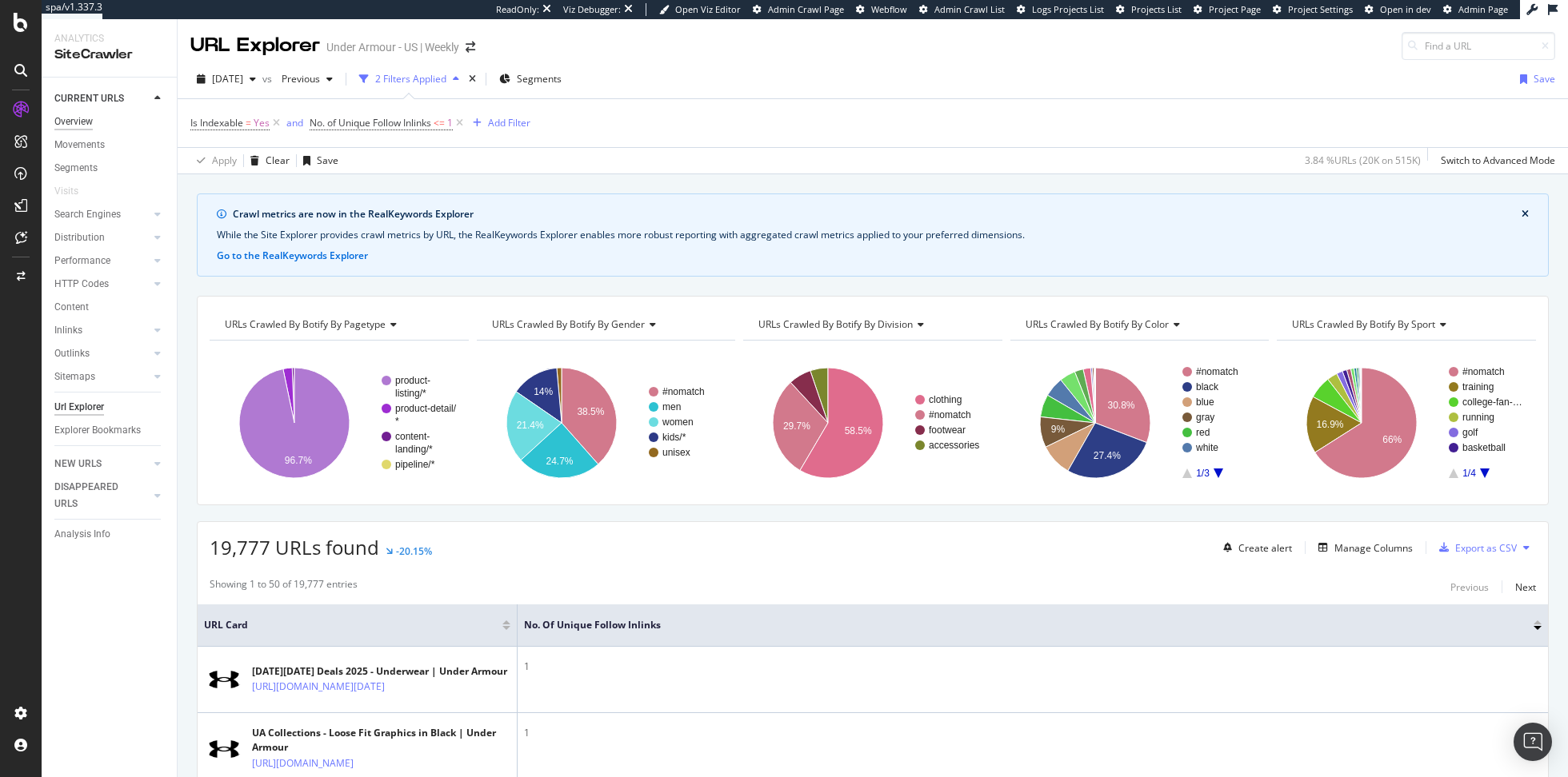
click at [69, 124] on div "Overview" at bounding box center [73, 122] width 39 height 16
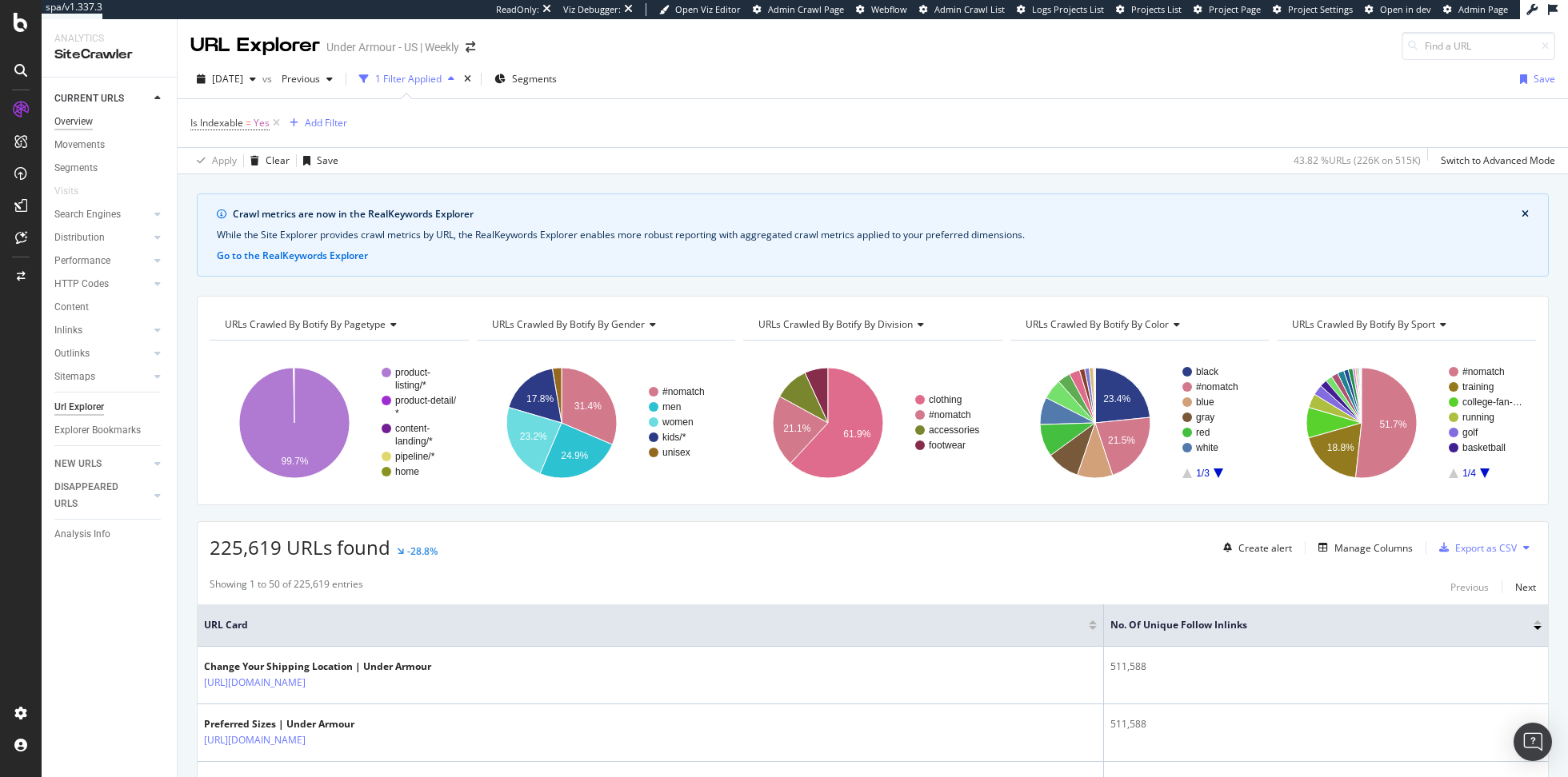
click at [81, 126] on div "Overview" at bounding box center [73, 122] width 39 height 16
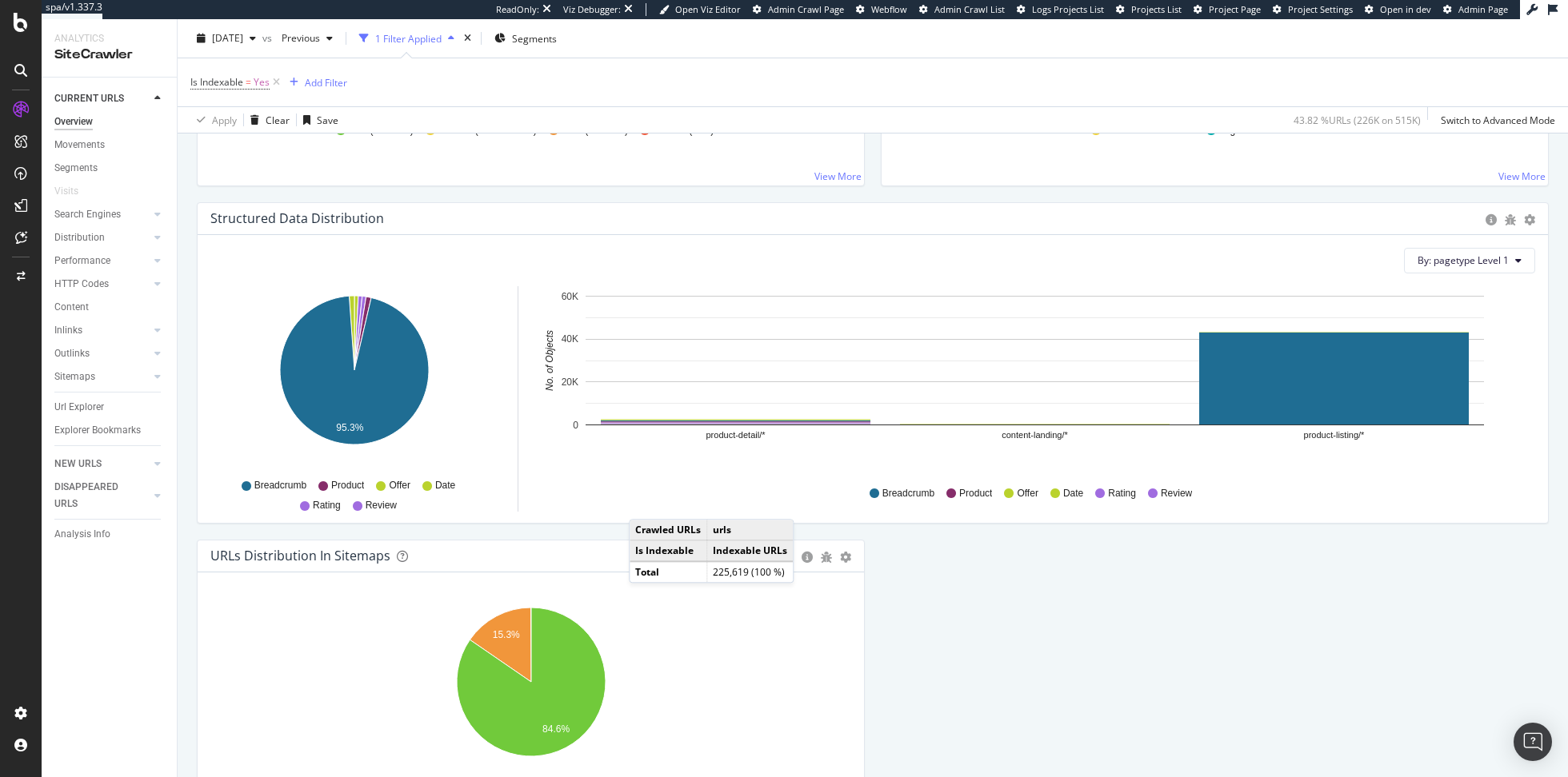
scroll to position [1632, 0]
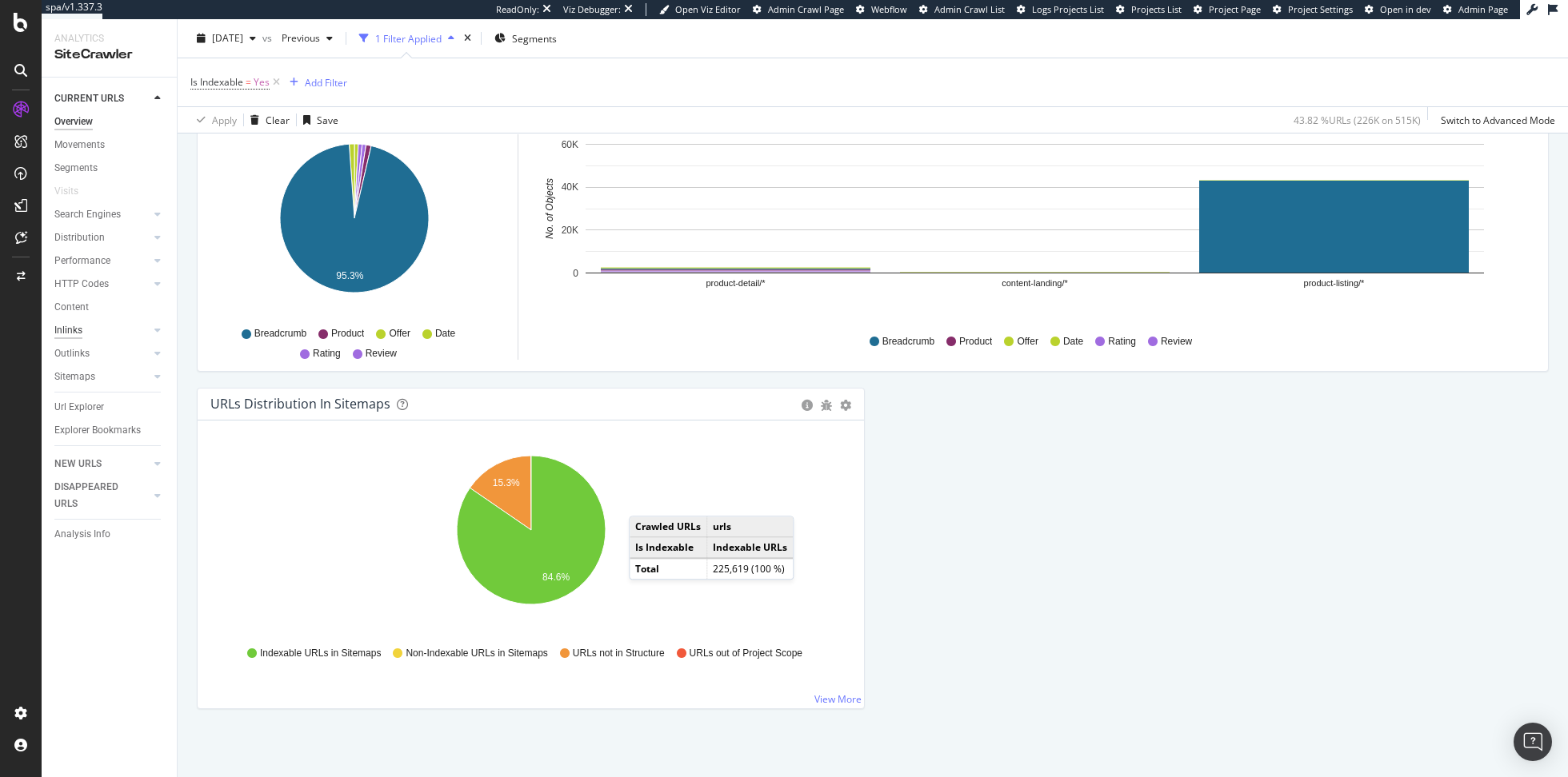
click at [80, 326] on div "Inlinks" at bounding box center [68, 330] width 28 height 16
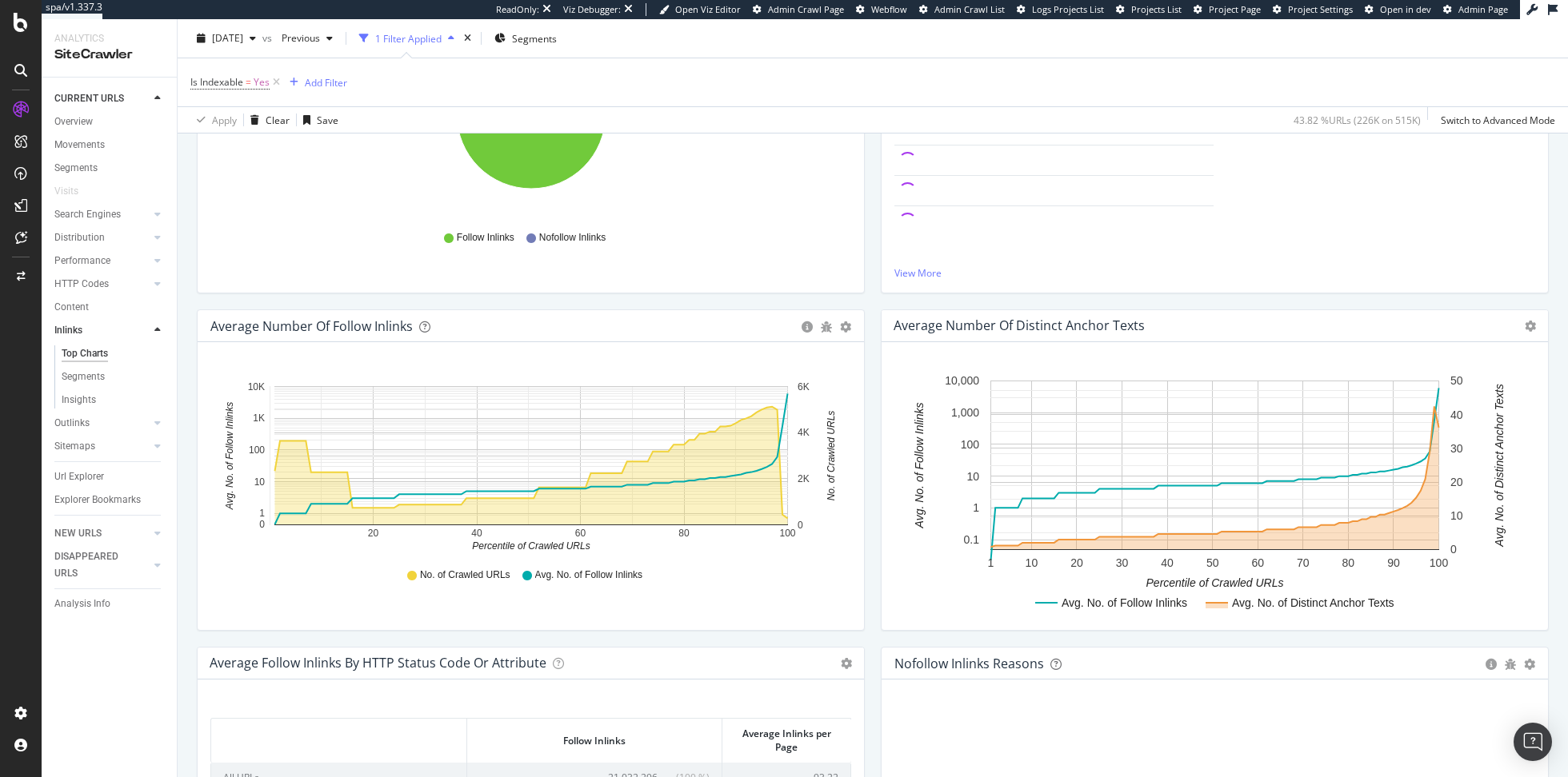
scroll to position [599, 0]
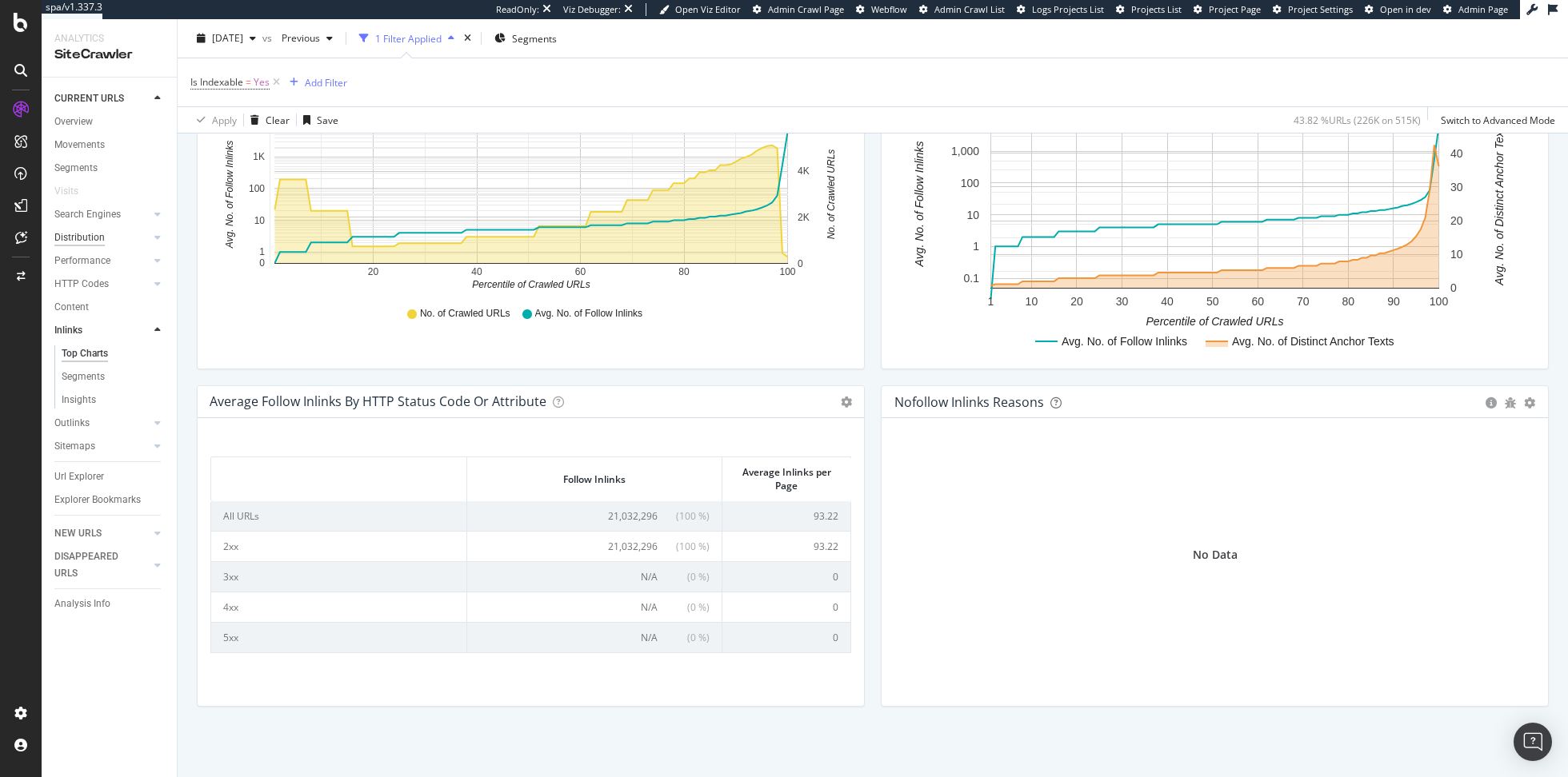
click at [99, 235] on div "Distribution" at bounding box center [79, 238] width 50 height 16
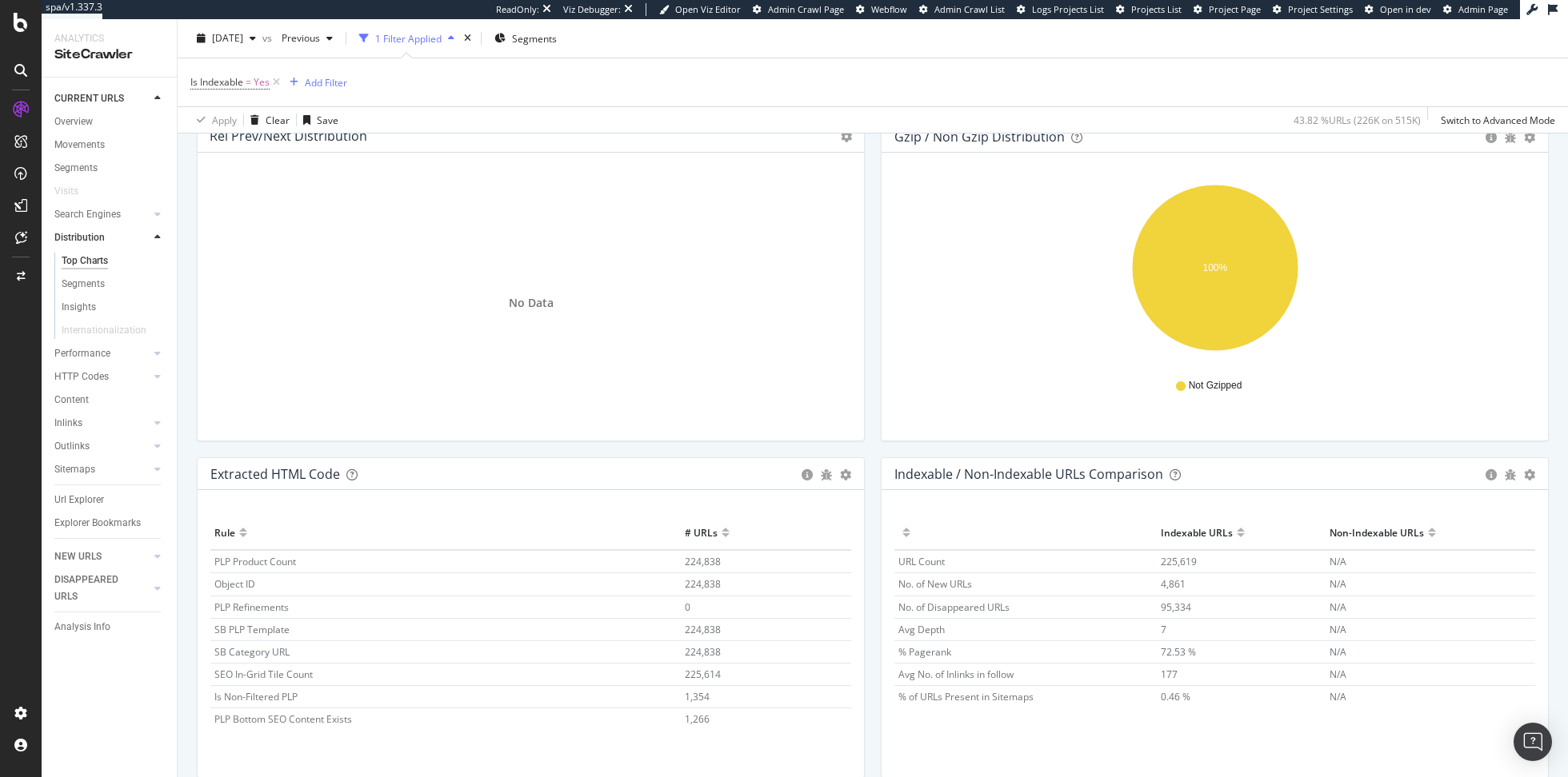
scroll to position [2283, 0]
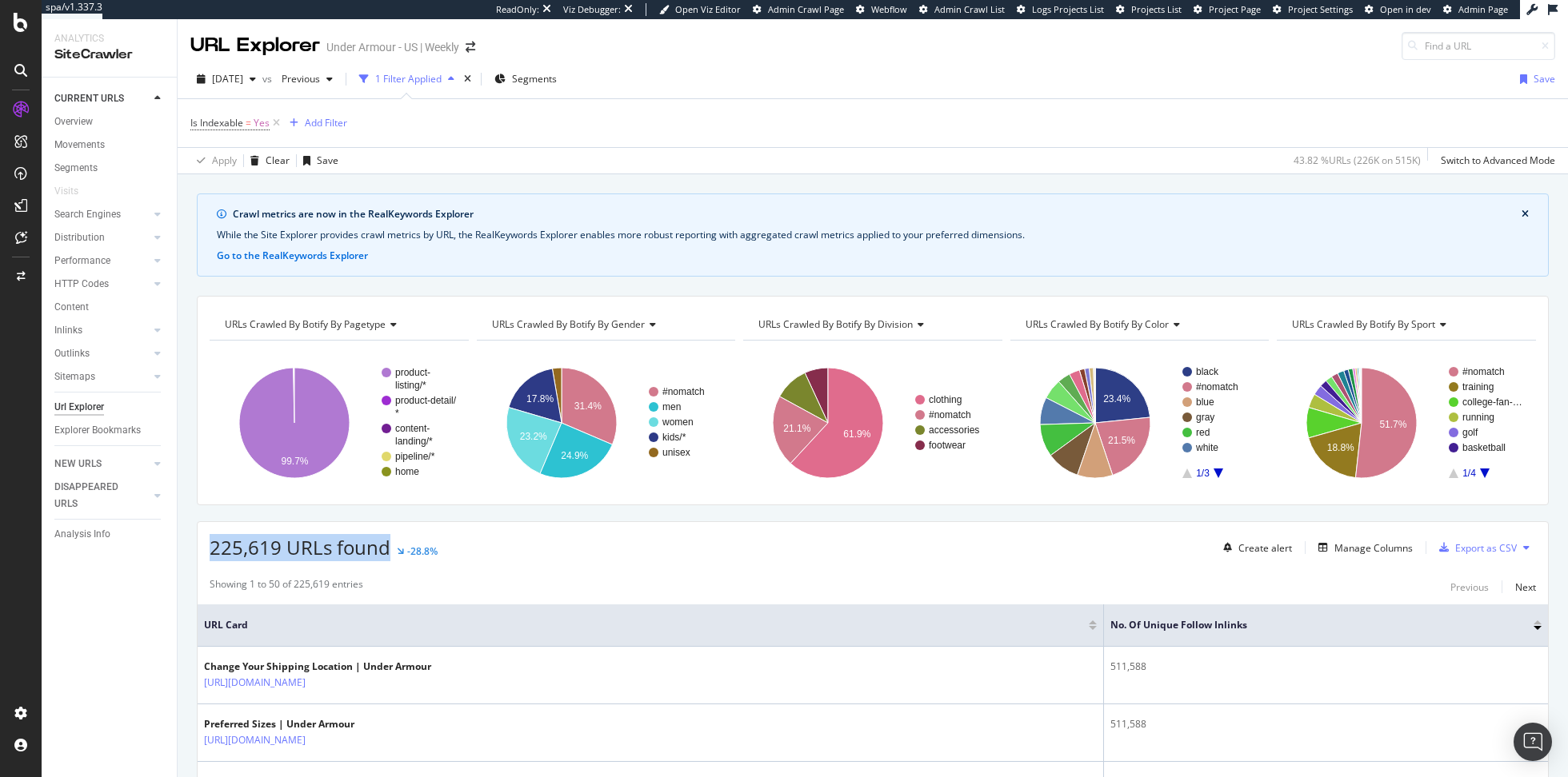
drag, startPoint x: 203, startPoint y: 540, endPoint x: 389, endPoint y: 542, distance: 186.0
click at [389, 542] on div "225,619 URLs found -28.8% Create alert Manage Columns Export as CSV" at bounding box center [872, 542] width 1350 height 40
copy span "225,619 URLs found"
